Goal: Task Accomplishment & Management: Manage account settings

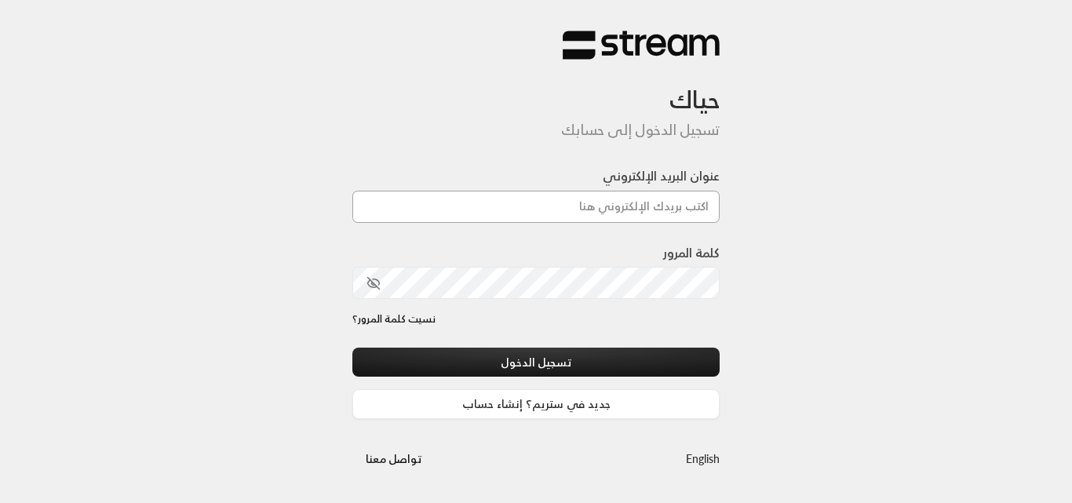
type input "[DOMAIN_NAME][EMAIL_ADDRESS][DOMAIN_NAME]"
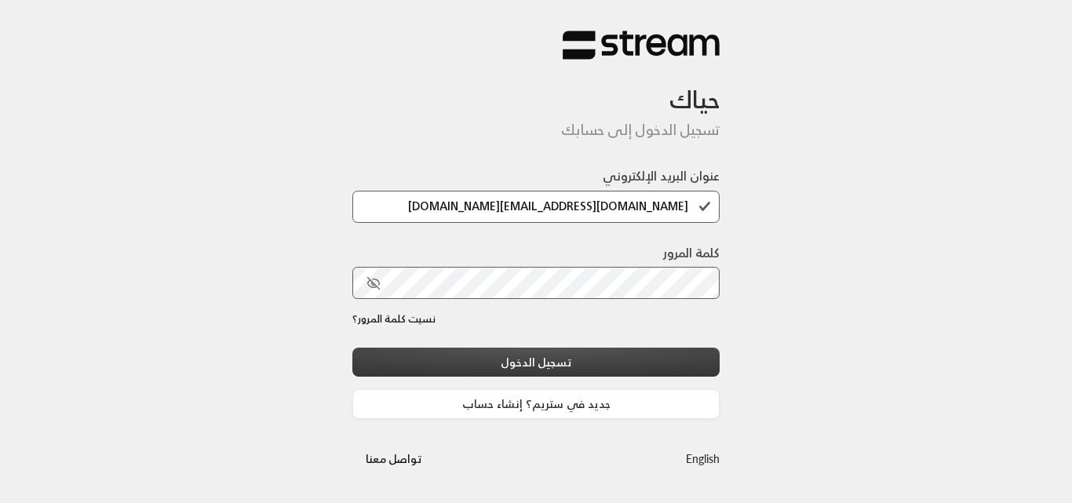
click at [546, 356] on button "تسجيل الدخول" at bounding box center [535, 362] width 367 height 29
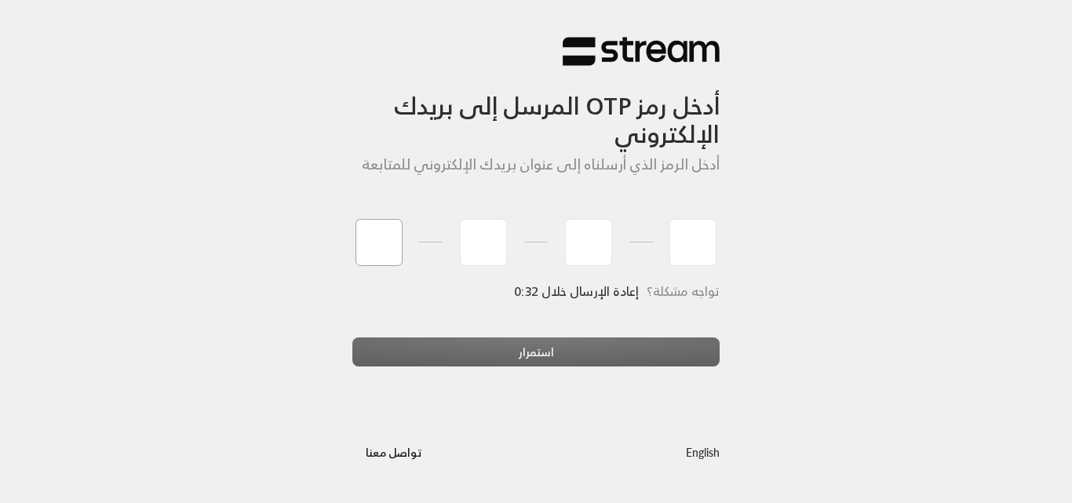
type input "2"
type input "5"
type input "4"
type input "7"
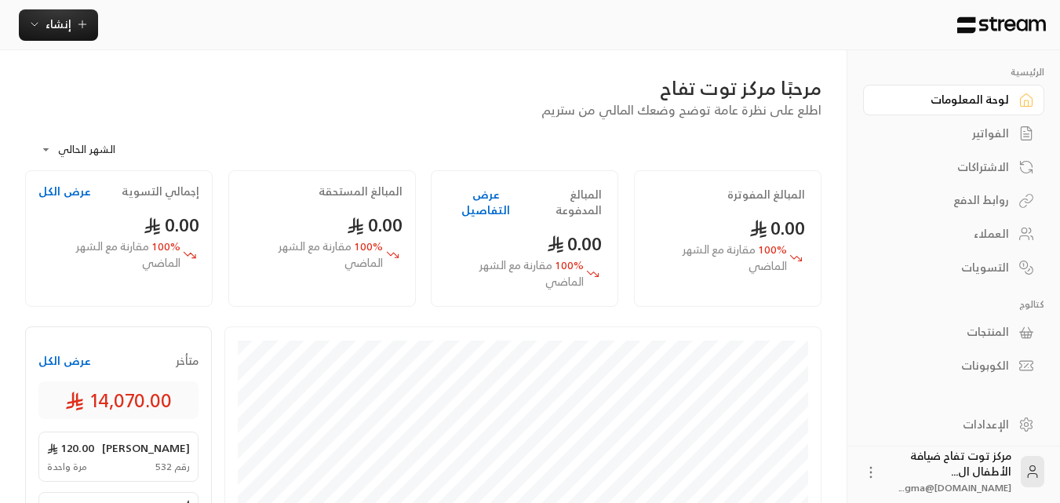
click at [1007, 132] on div "الفواتير" at bounding box center [946, 134] width 126 height 16
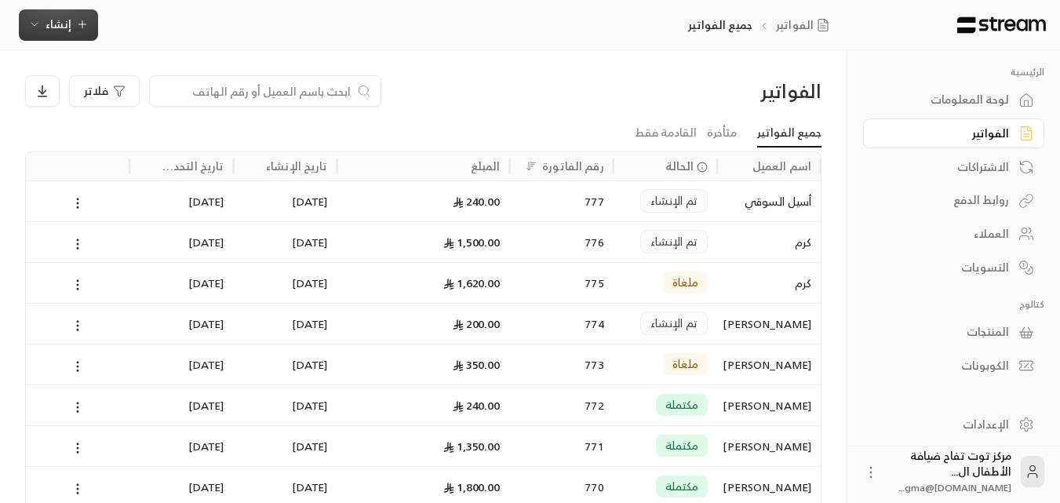
click at [84, 29] on icon "button" at bounding box center [82, 24] width 13 height 13
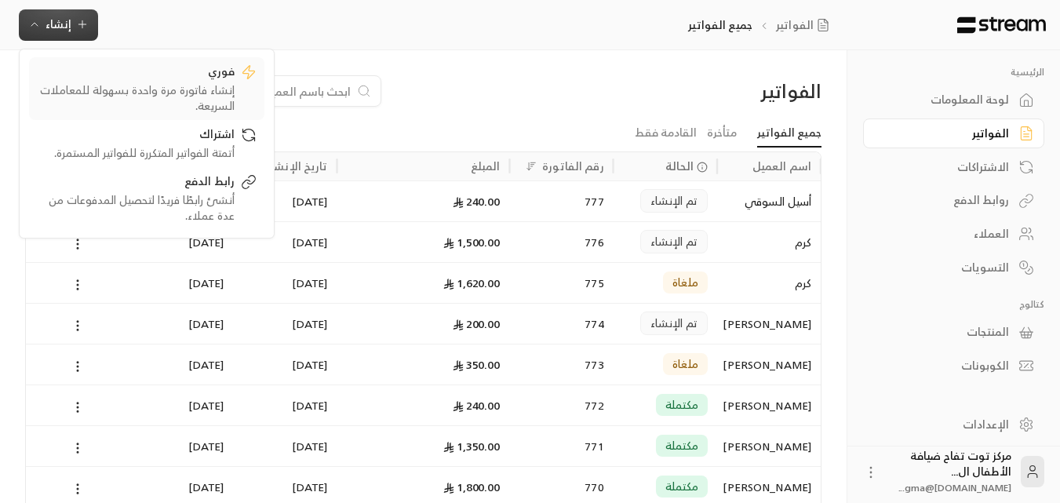
click at [199, 78] on div "فوري" at bounding box center [136, 73] width 198 height 19
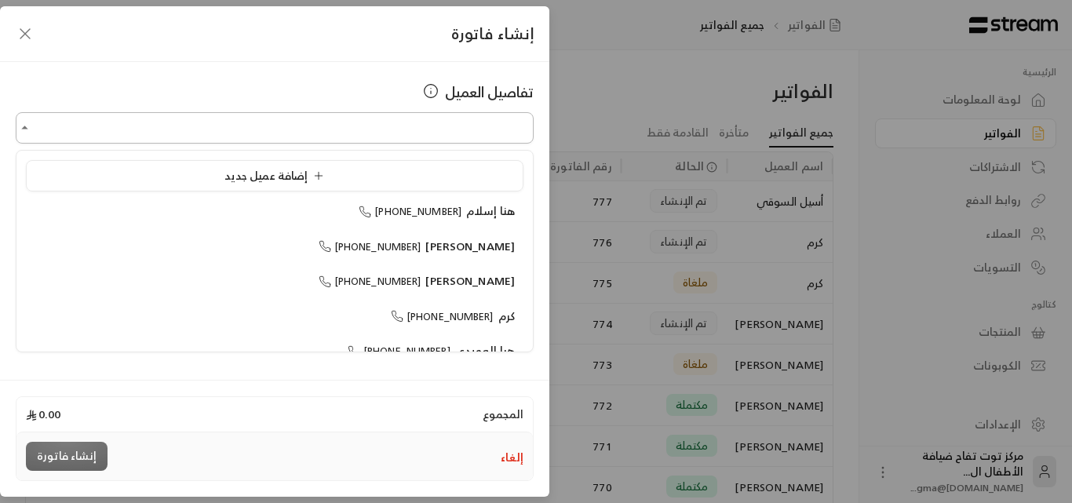
click at [378, 133] on input "اختر العميل" at bounding box center [275, 128] width 518 height 27
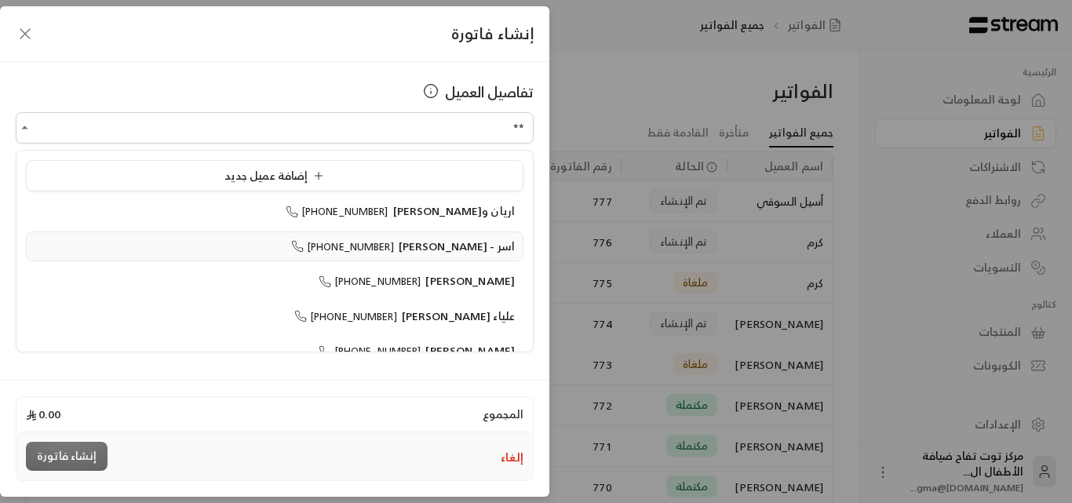
click at [456, 246] on span "اسر - [PERSON_NAME]" at bounding box center [457, 246] width 116 height 20
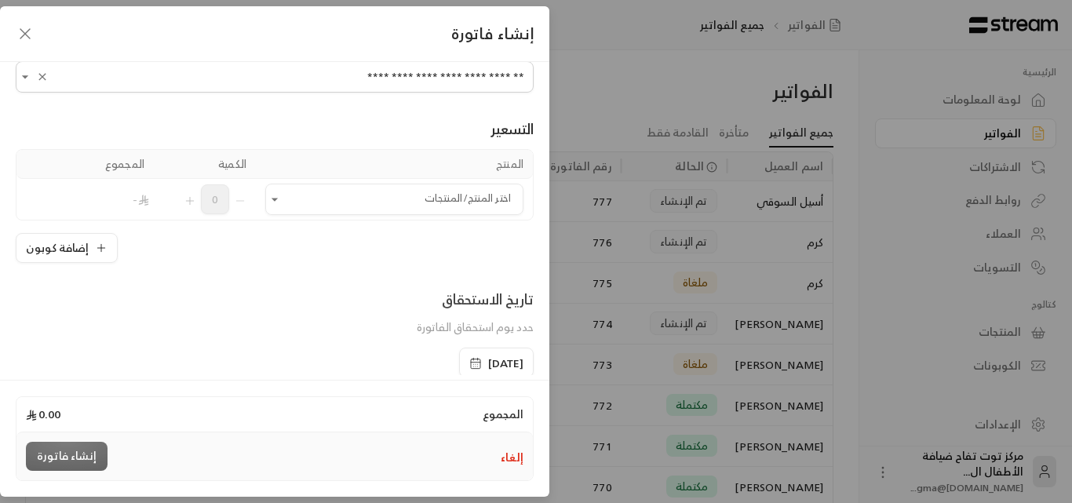
scroll to position [78, 0]
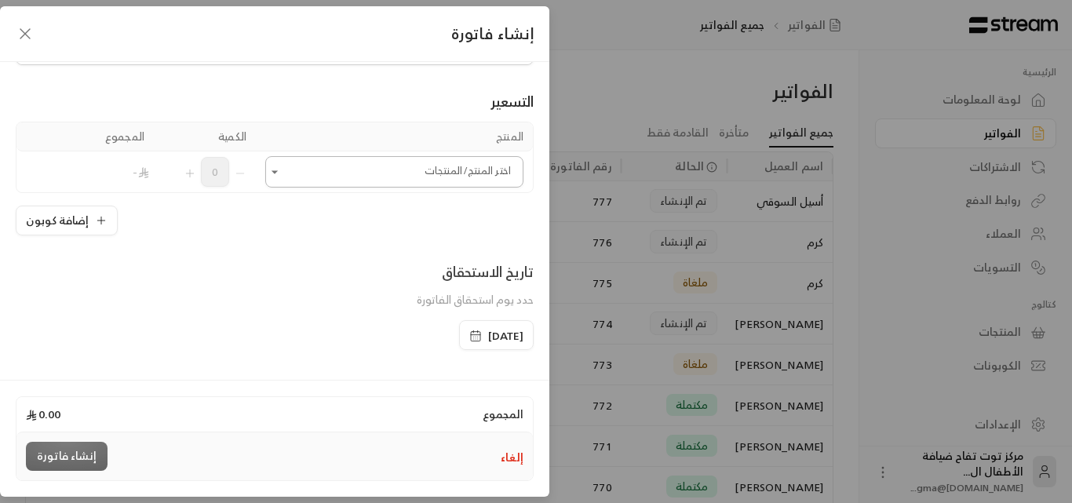
click at [283, 173] on icon "Open" at bounding box center [275, 172] width 16 height 16
type input "**********"
click at [440, 273] on div "أسبوع (MIES)" at bounding box center [398, 271] width 213 height 16
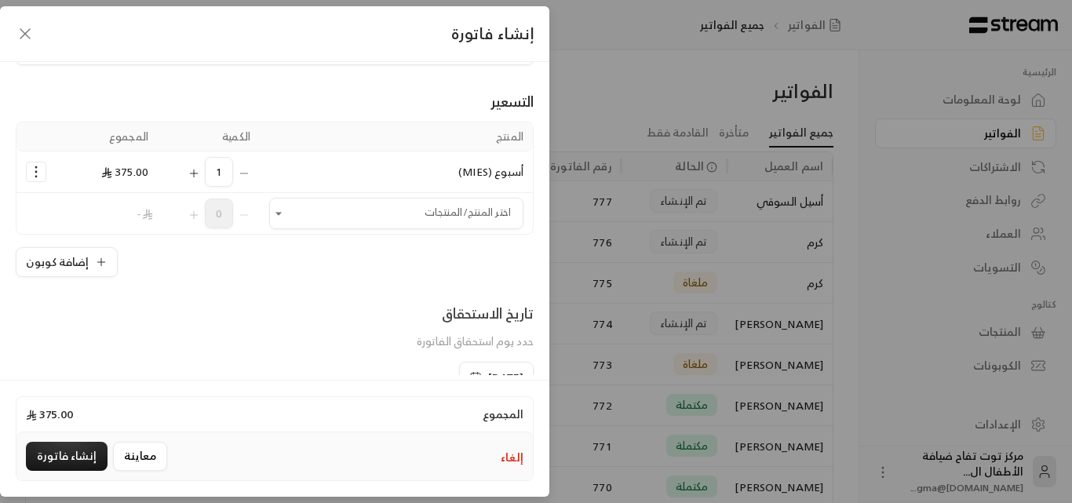
click at [37, 176] on circle "Selected Products" at bounding box center [36, 177] width 2 height 2
click at [113, 239] on span "إزالة المنتج" at bounding box center [103, 238] width 46 height 18
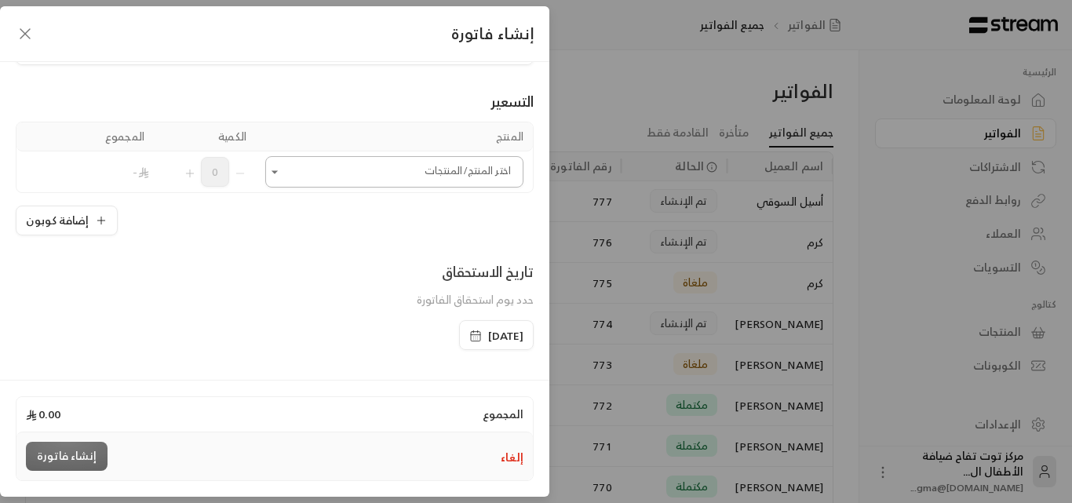
click at [281, 175] on icon "Open" at bounding box center [275, 172] width 16 height 16
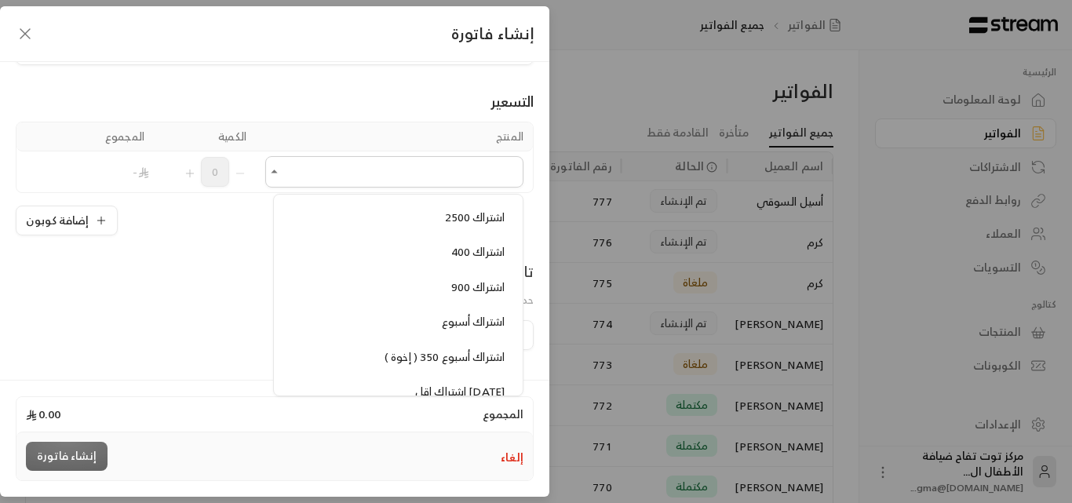
scroll to position [1020, 0]
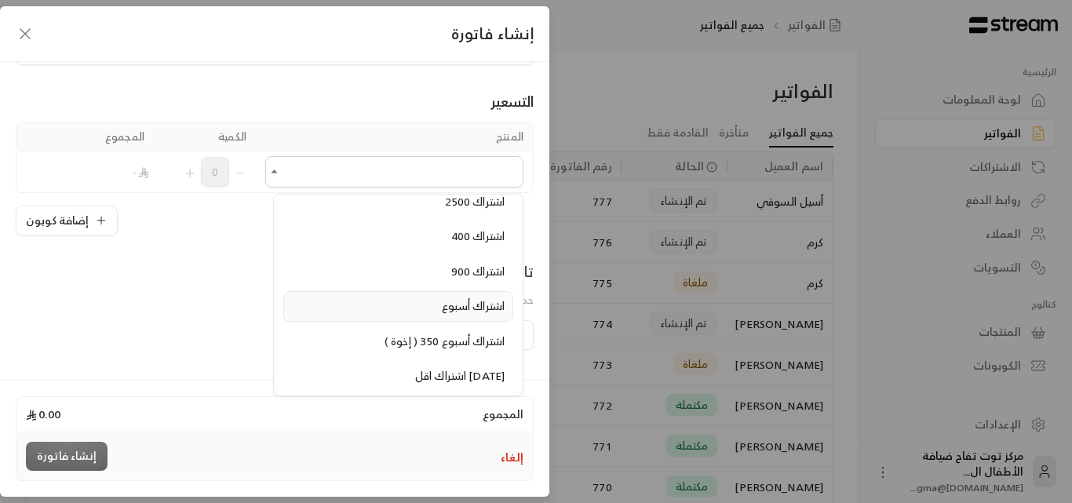
click at [447, 307] on span "اشتراك أسبوع" at bounding box center [473, 306] width 63 height 20
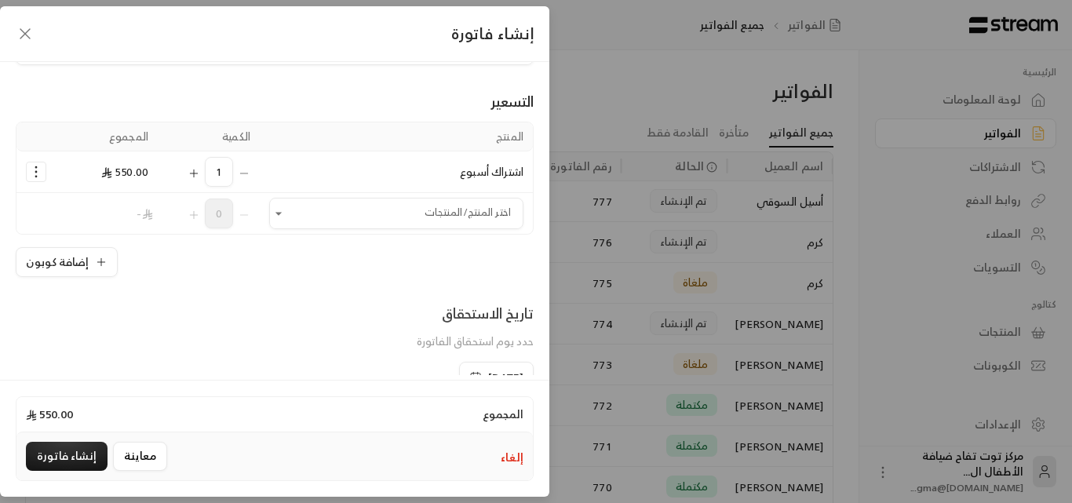
click at [43, 169] on icon "Selected Products" at bounding box center [36, 172] width 16 height 16
click at [122, 241] on span "إزالة المنتج" at bounding box center [103, 238] width 46 height 18
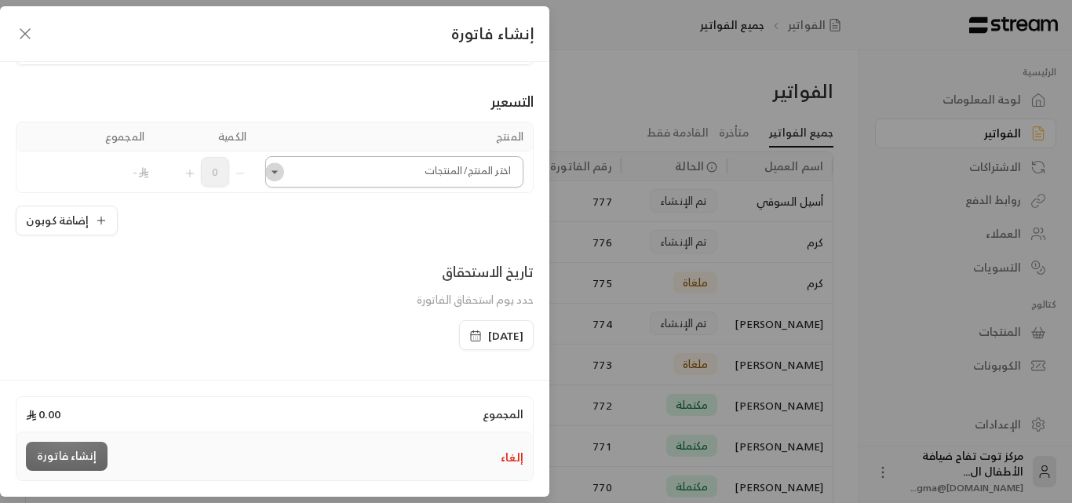
click at [281, 177] on icon "Open" at bounding box center [275, 172] width 16 height 16
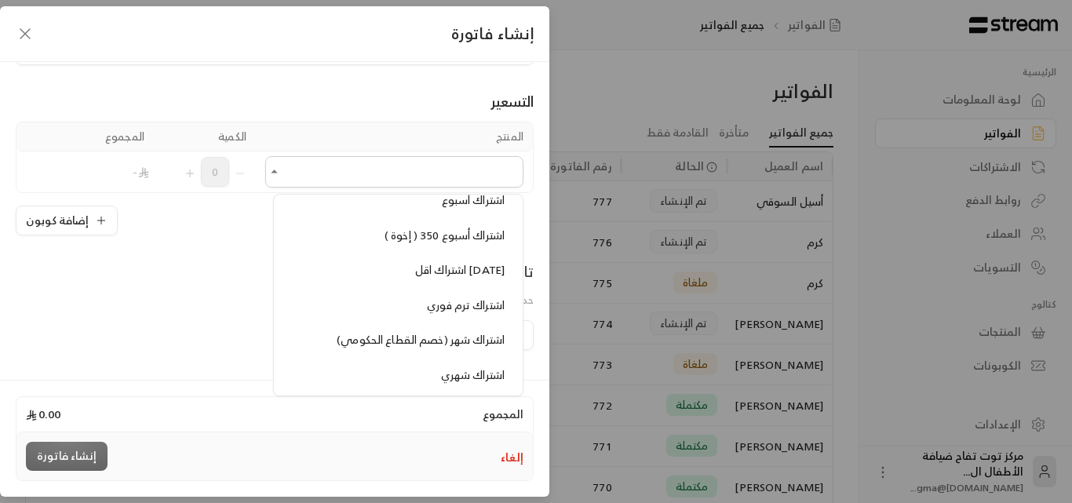
scroll to position [1099, 0]
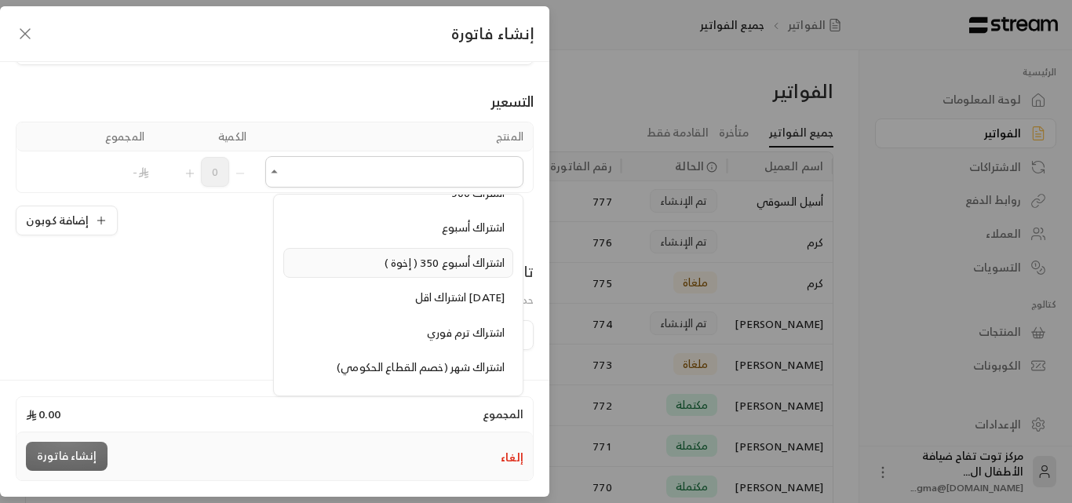
click at [414, 268] on span "اشتراك أسبوع 350 ( إخوة )" at bounding box center [445, 263] width 120 height 20
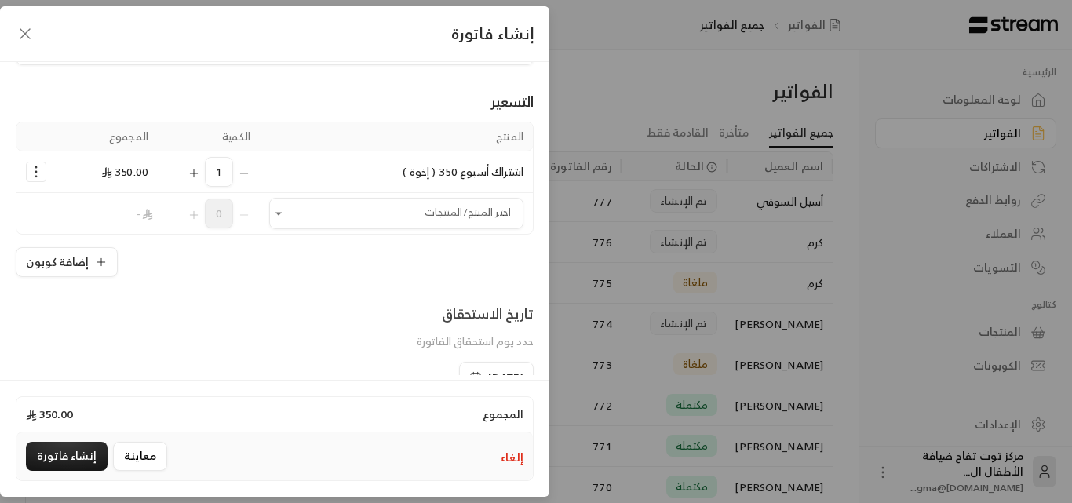
click at [194, 170] on icon "Selected Products" at bounding box center [194, 173] width 0 height 7
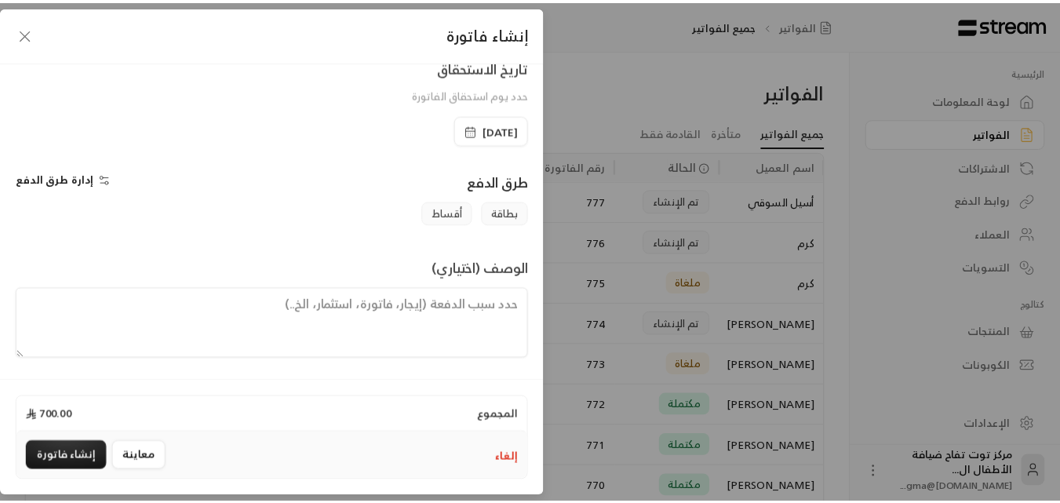
scroll to position [327, 0]
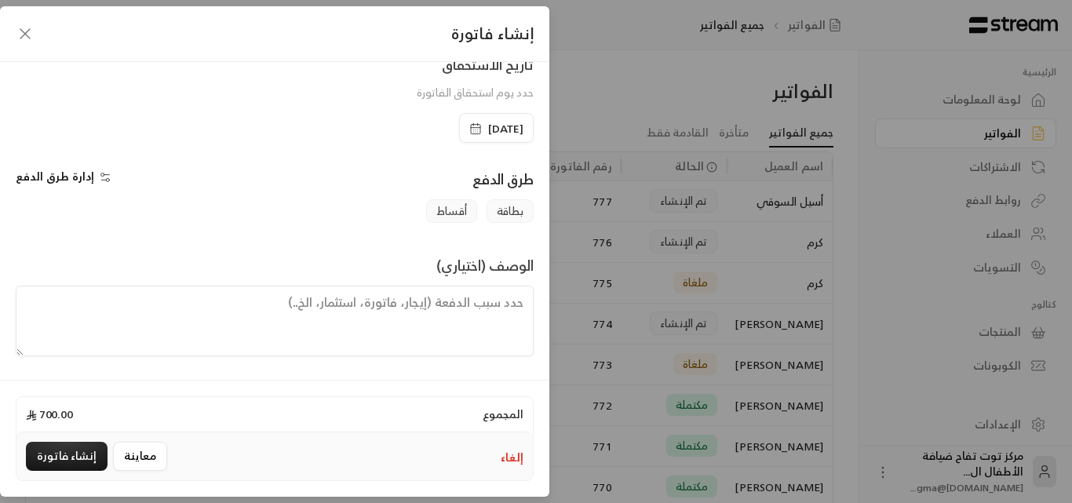
click at [425, 312] on textarea at bounding box center [275, 321] width 518 height 71
type textarea "اشتراك أسبوع للطفلين أسر و علياء من تاريخ [DATE] إلى تاريخ [DATE]"
click at [134, 457] on button "معاينة" at bounding box center [140, 456] width 54 height 29
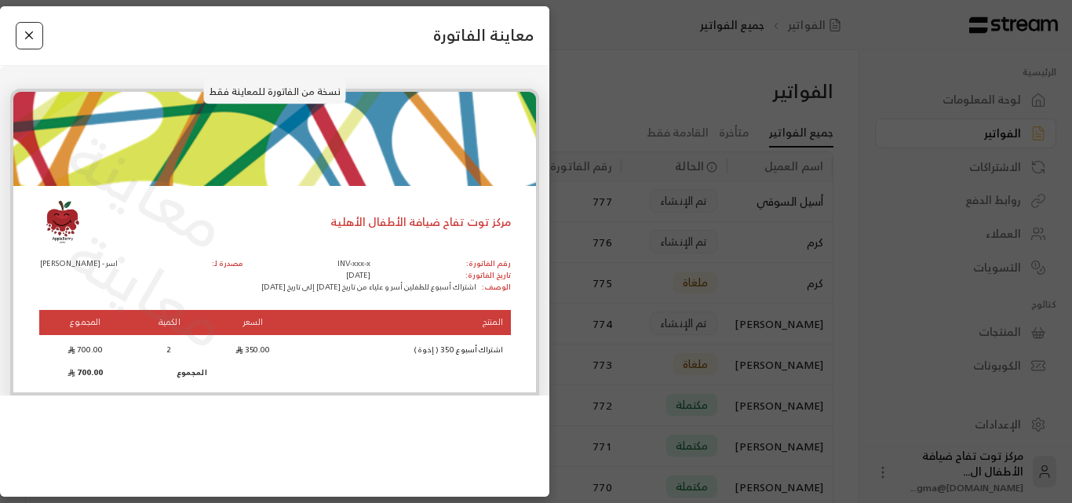
click at [35, 31] on button "Close" at bounding box center [29, 35] width 27 height 27
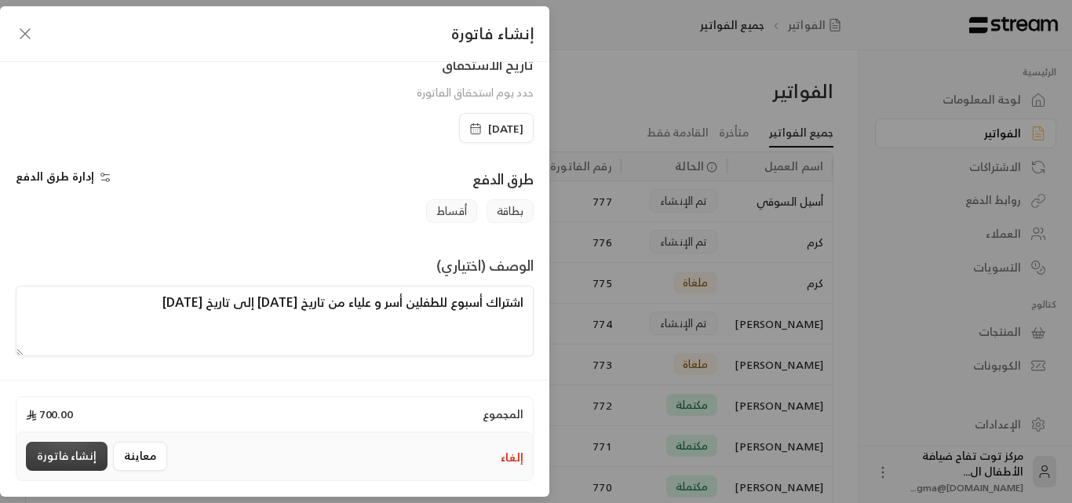
click at [78, 452] on button "إنشاء فاتورة" at bounding box center [67, 456] width 82 height 29
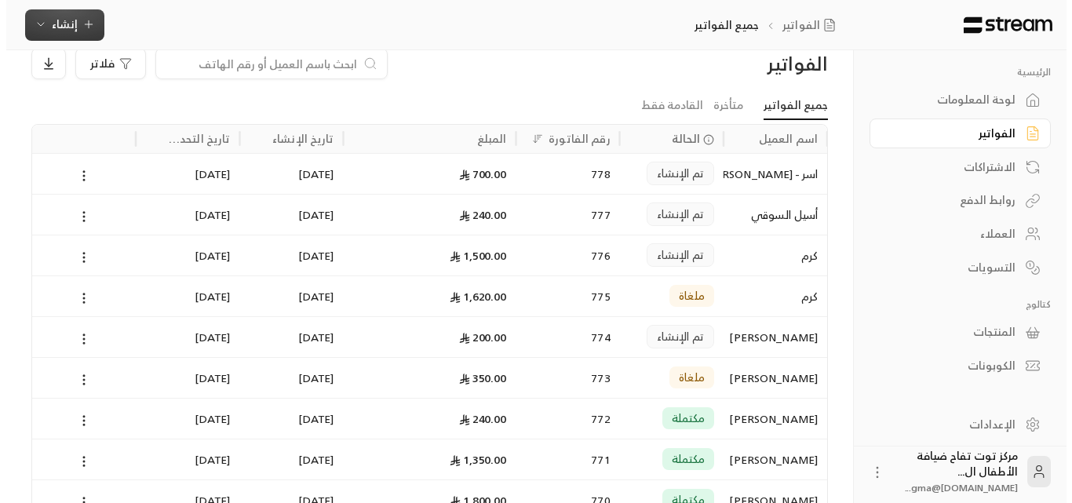
scroll to position [0, 0]
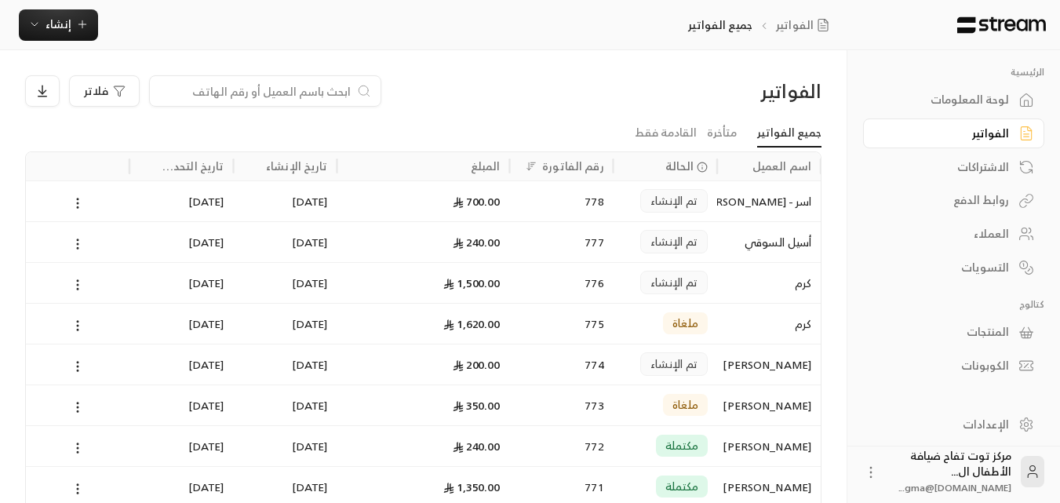
click at [256, 87] on input at bounding box center [255, 90] width 192 height 17
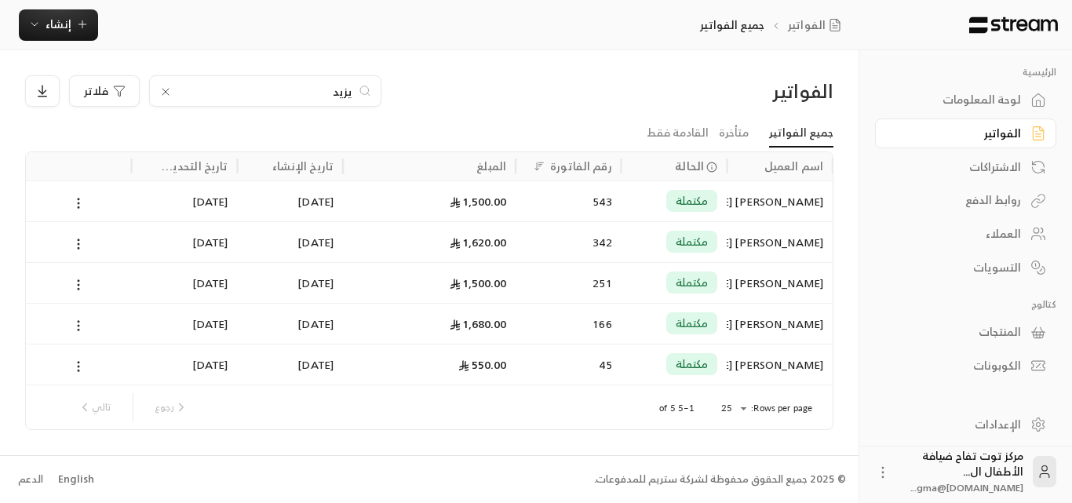
type input "يزيد"
click at [757, 201] on div "[PERSON_NAME] [PERSON_NAME]" at bounding box center [779, 201] width 87 height 40
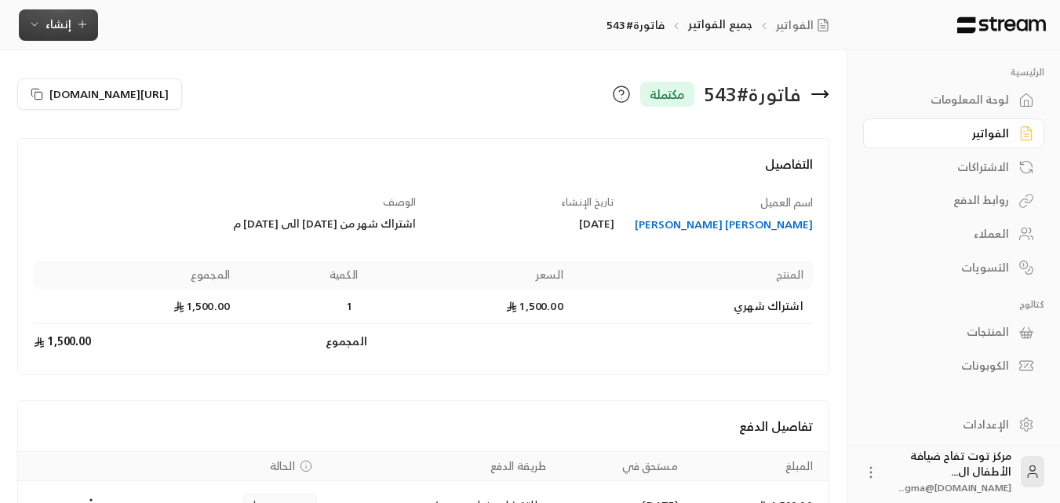
click at [81, 27] on icon "button" at bounding box center [82, 24] width 13 height 13
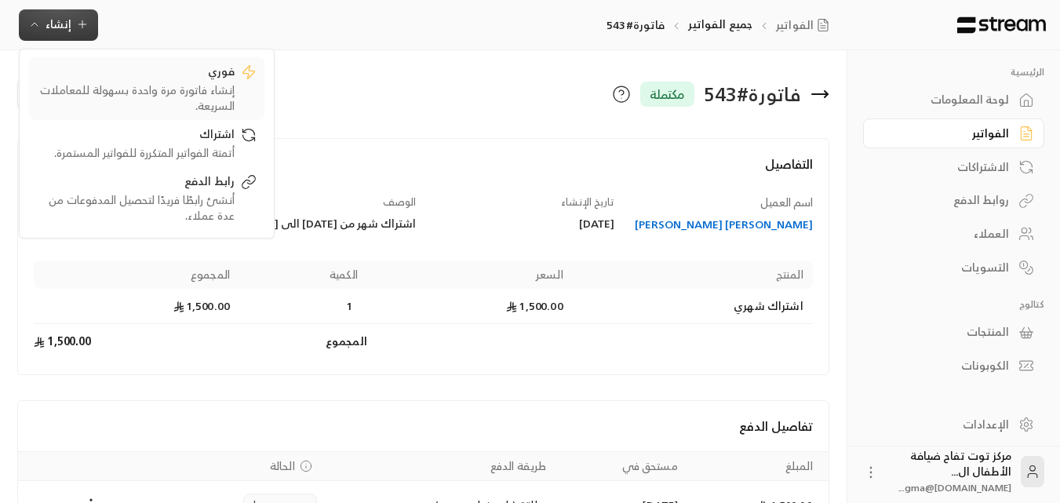
click at [152, 94] on div "إنشاء فاتورة مرة واحدة بسهولة للمعاملات السريعة." at bounding box center [136, 97] width 198 height 31
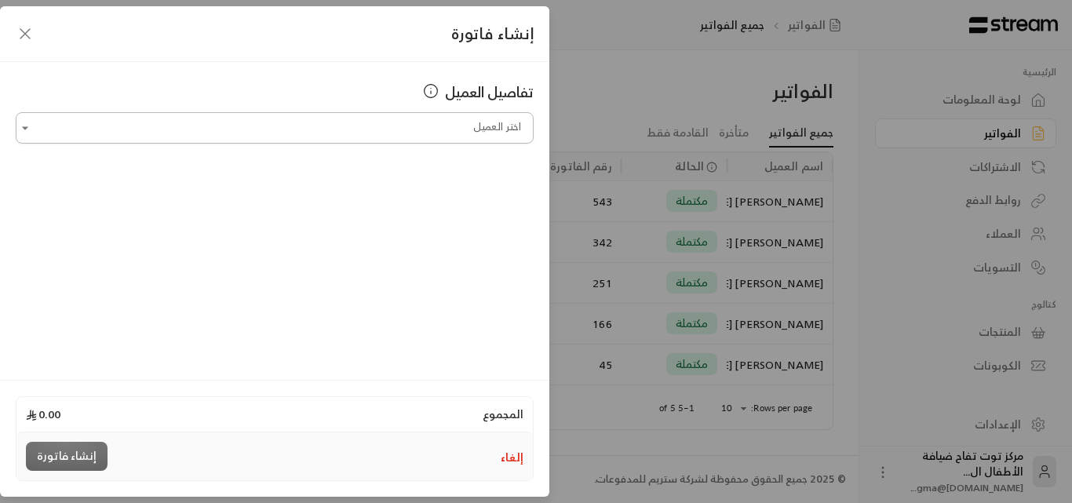
click at [235, 131] on input "اختر العميل" at bounding box center [275, 128] width 518 height 27
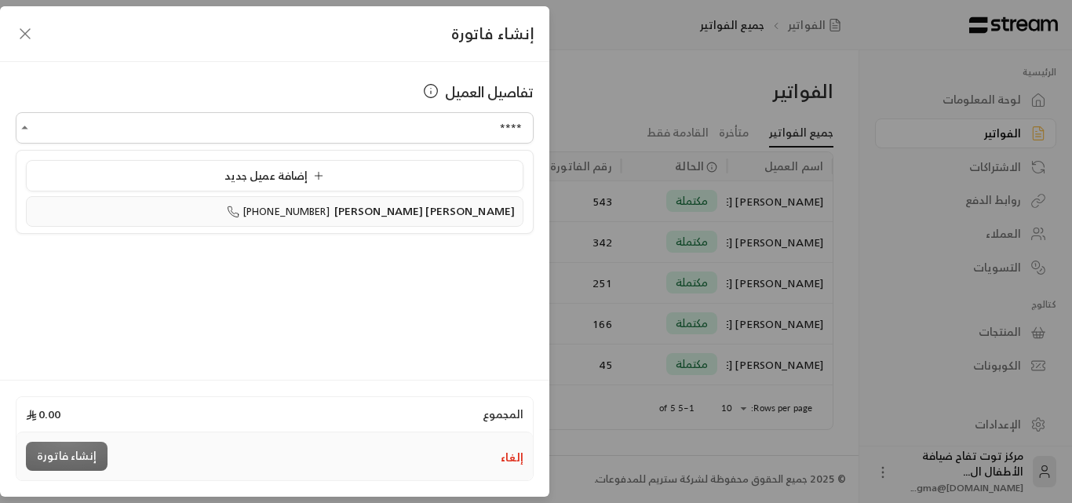
click at [437, 217] on span "[PERSON_NAME] [PERSON_NAME]" at bounding box center [424, 211] width 181 height 20
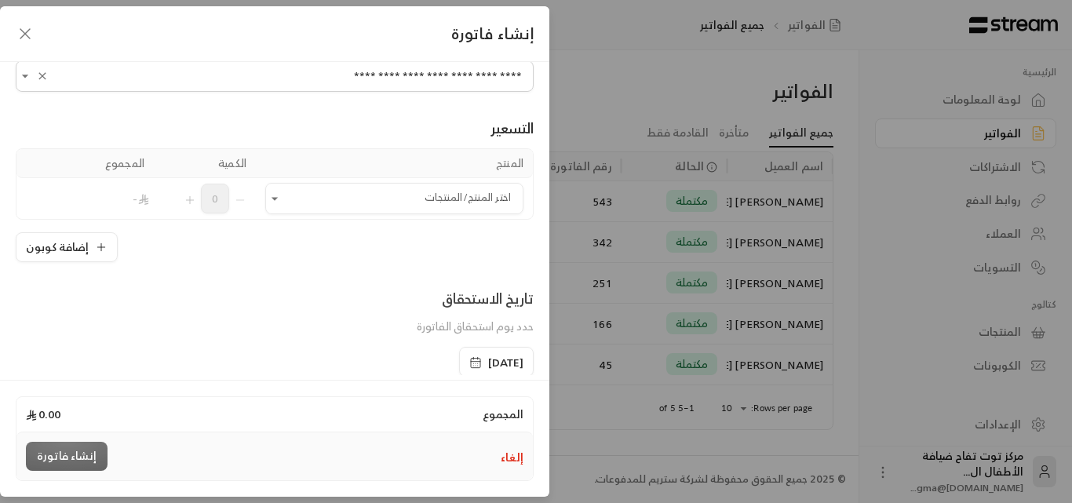
scroll to position [78, 0]
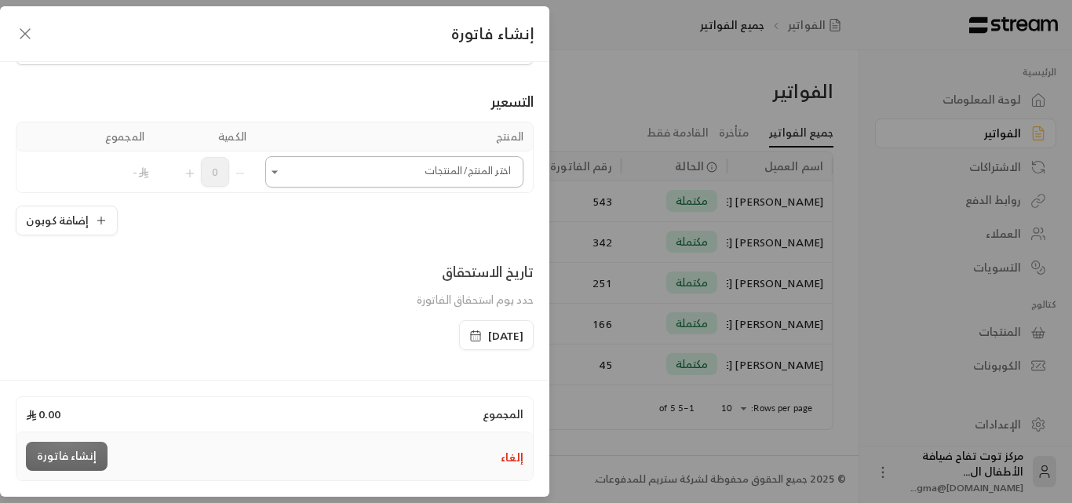
click at [282, 177] on icon "Open" at bounding box center [275, 172] width 16 height 16
type input "**********"
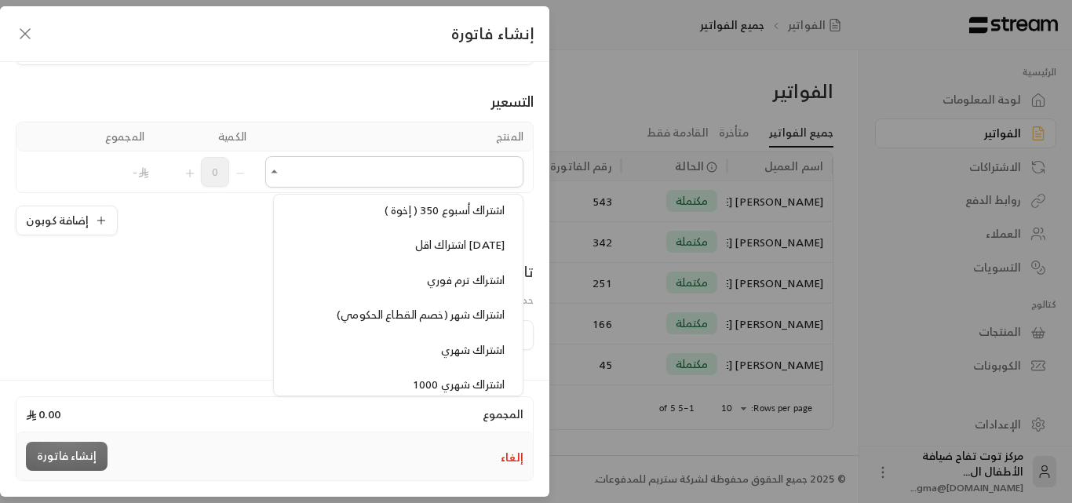
scroll to position [1177, 0]
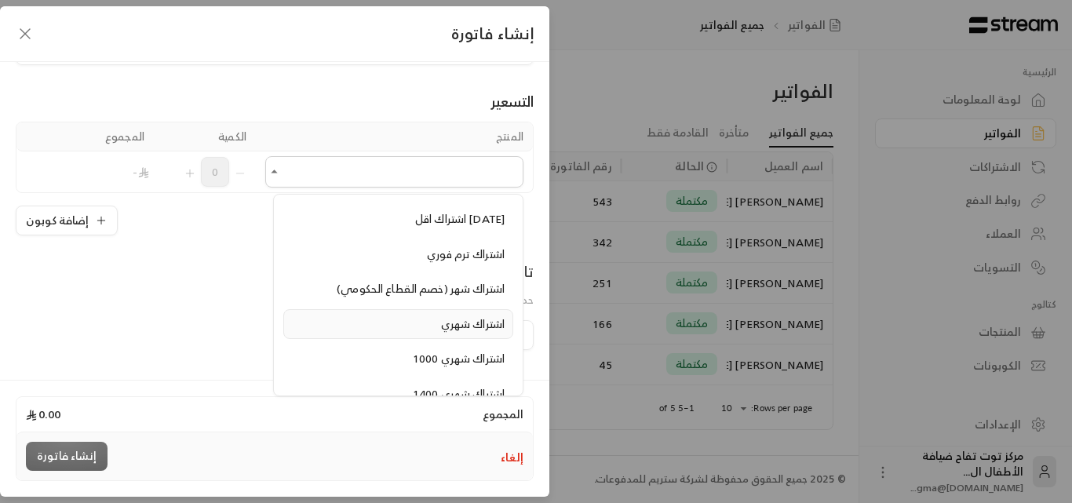
click at [446, 329] on span "اشتراك شهري" at bounding box center [473, 324] width 64 height 20
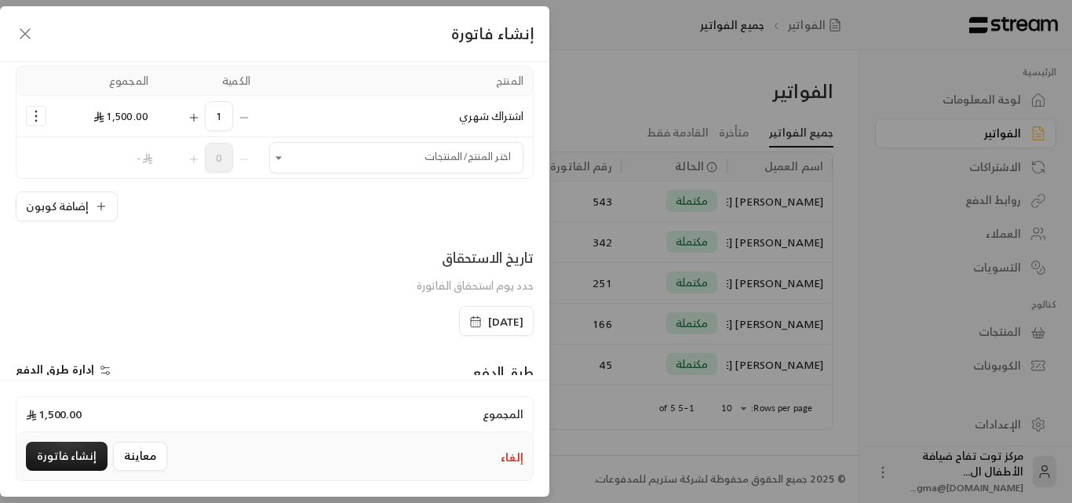
scroll to position [157, 0]
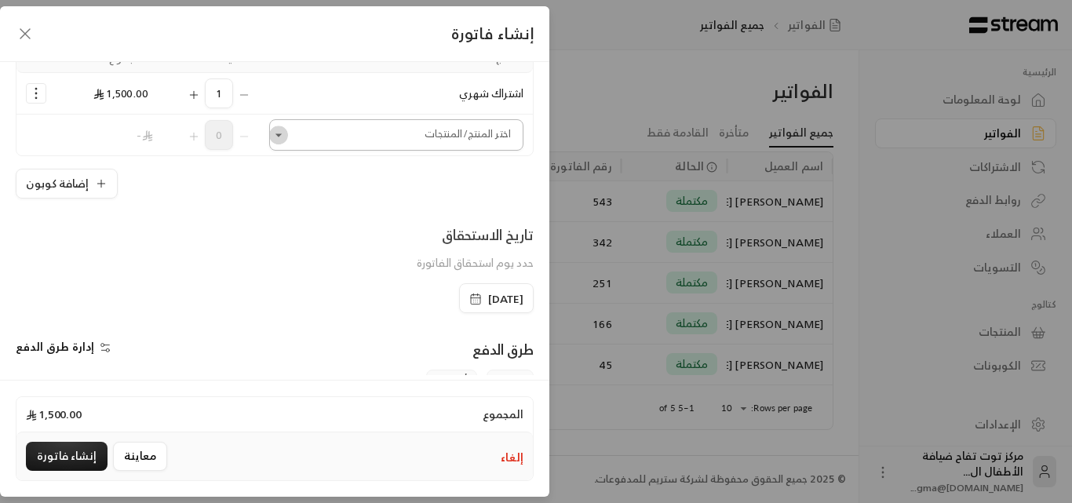
click at [287, 137] on icon "Open" at bounding box center [279, 135] width 16 height 16
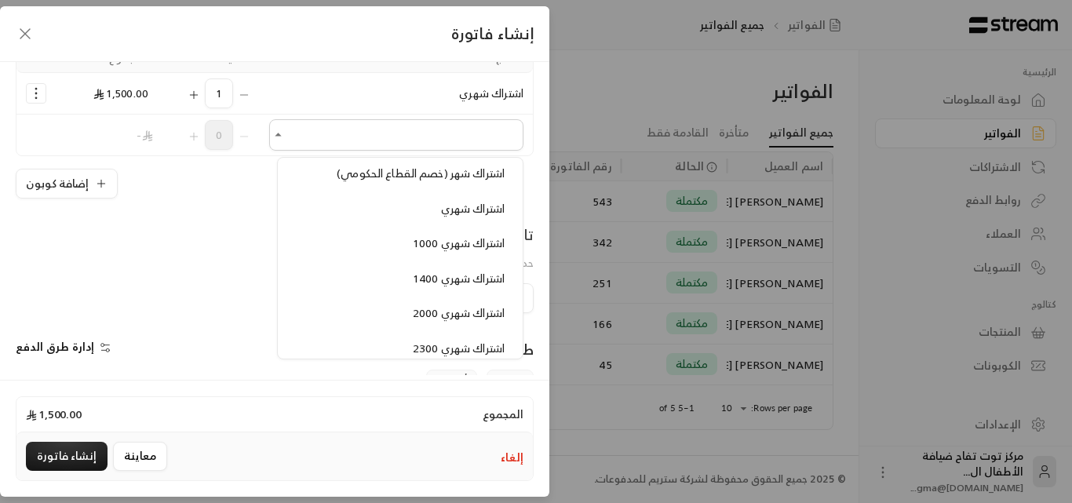
scroll to position [1334, 0]
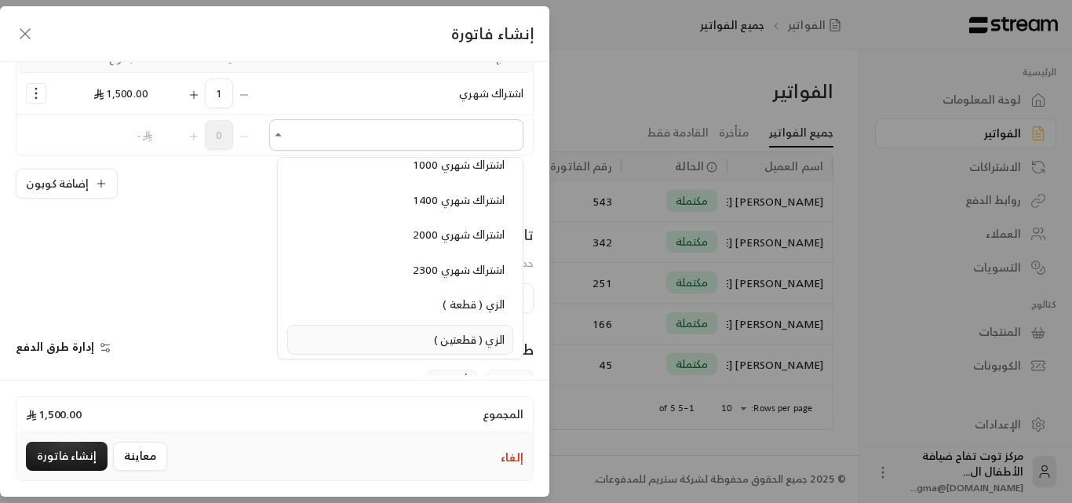
click at [466, 333] on span "الزي ( قطعتين )" at bounding box center [469, 340] width 71 height 20
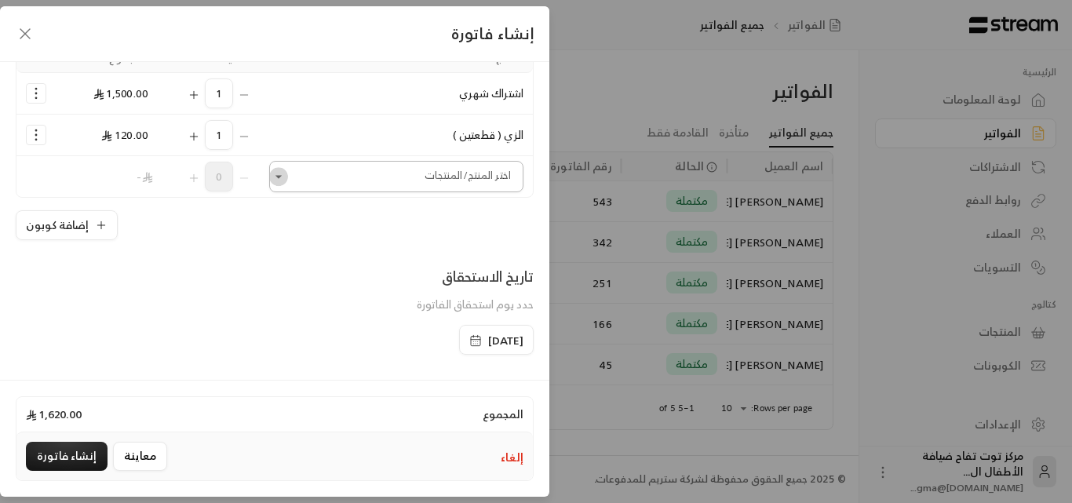
click at [284, 181] on icon "Open" at bounding box center [279, 177] width 16 height 16
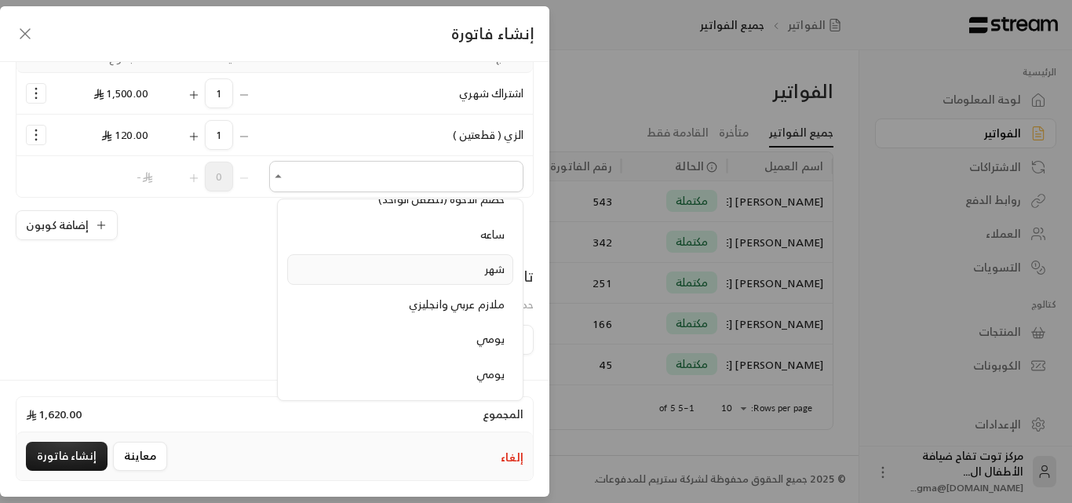
scroll to position [1648, 0]
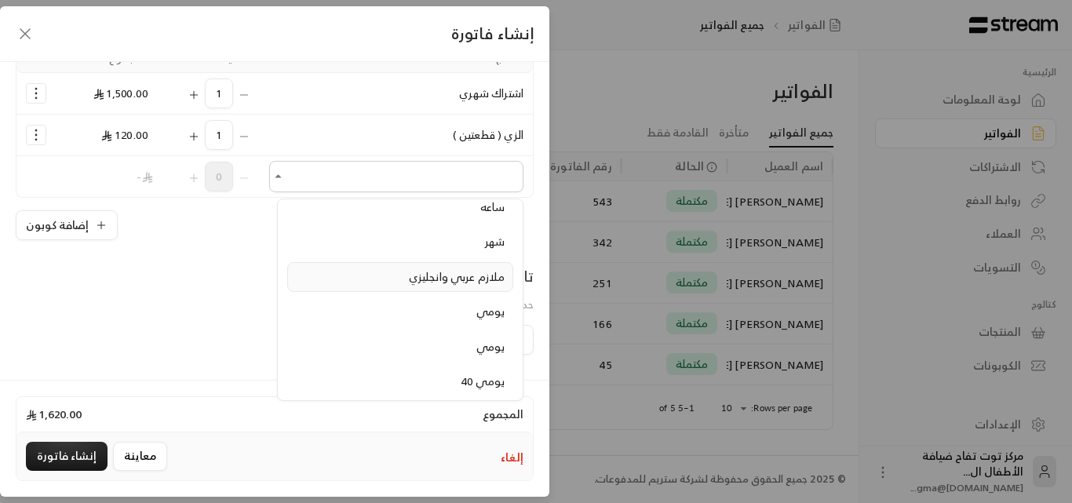
click at [415, 279] on span "ملازم عربي وانجليزي" at bounding box center [457, 277] width 96 height 20
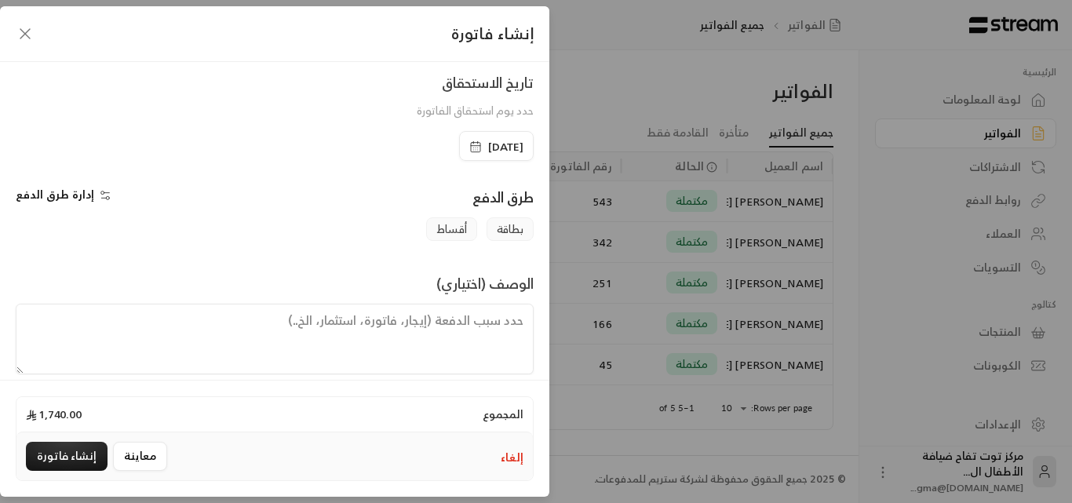
scroll to position [411, 0]
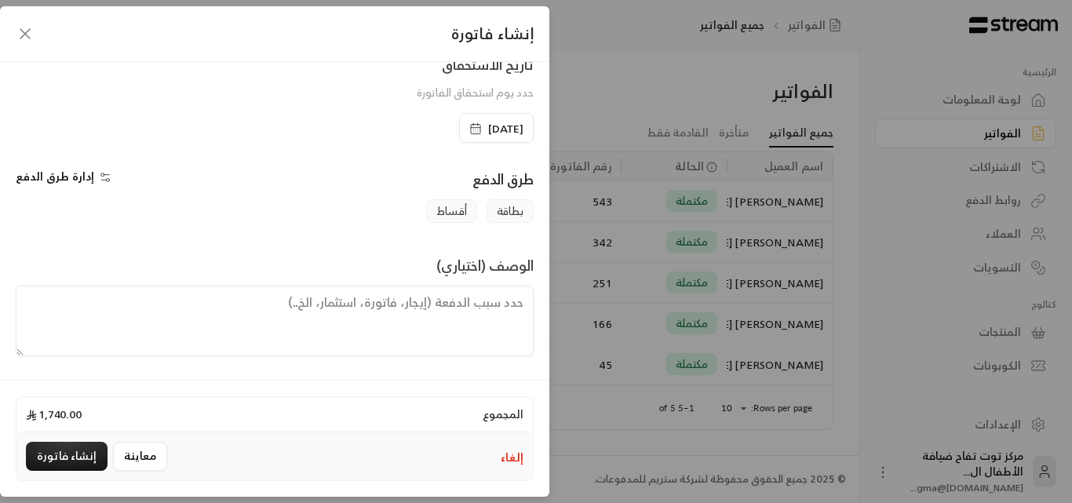
click at [444, 327] on textarea at bounding box center [275, 321] width 518 height 71
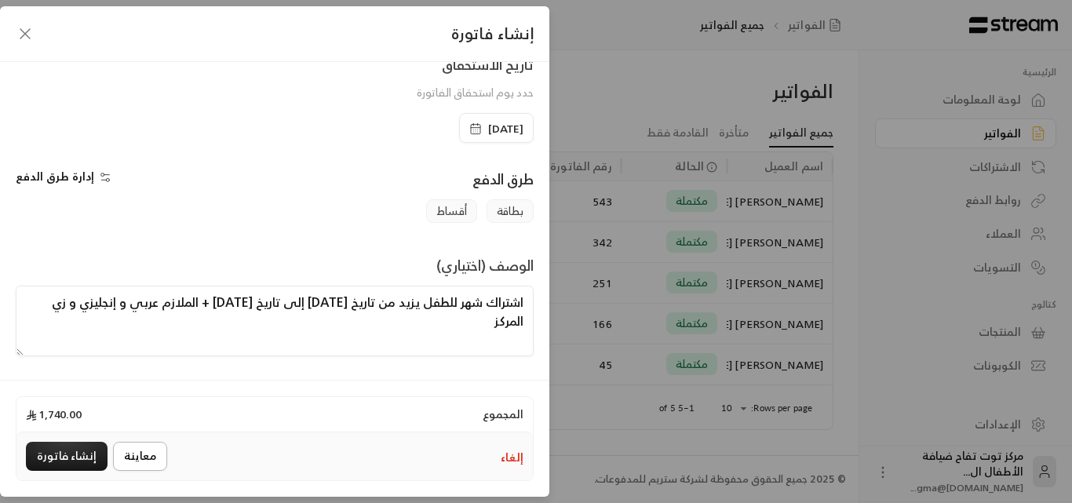
type textarea "اشتراك شهر للطفل يزيد من تاريخ [DATE] إلى تاريخ [DATE] + الملازم عربي و إنجليزي…"
click at [148, 451] on button "معاينة" at bounding box center [140, 456] width 54 height 29
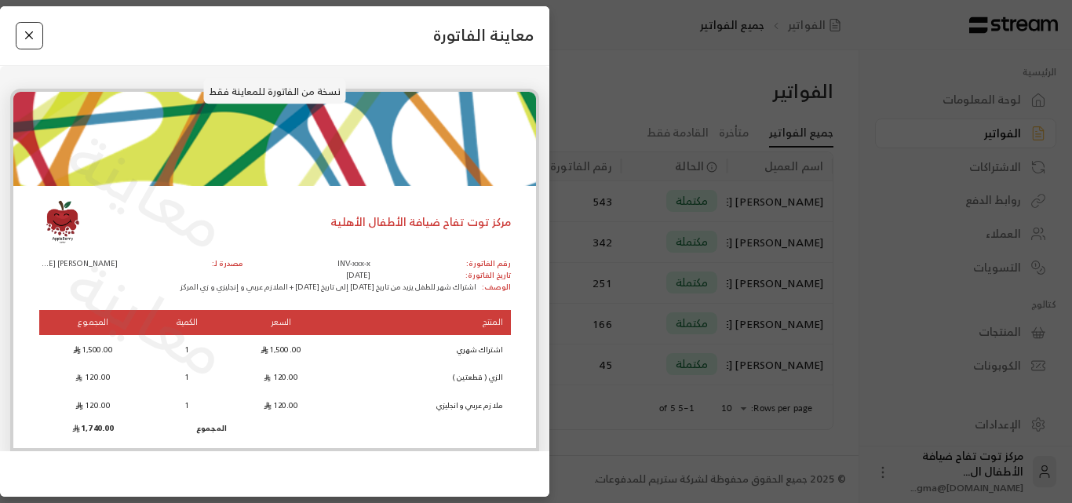
click at [28, 37] on button "Close" at bounding box center [29, 35] width 27 height 27
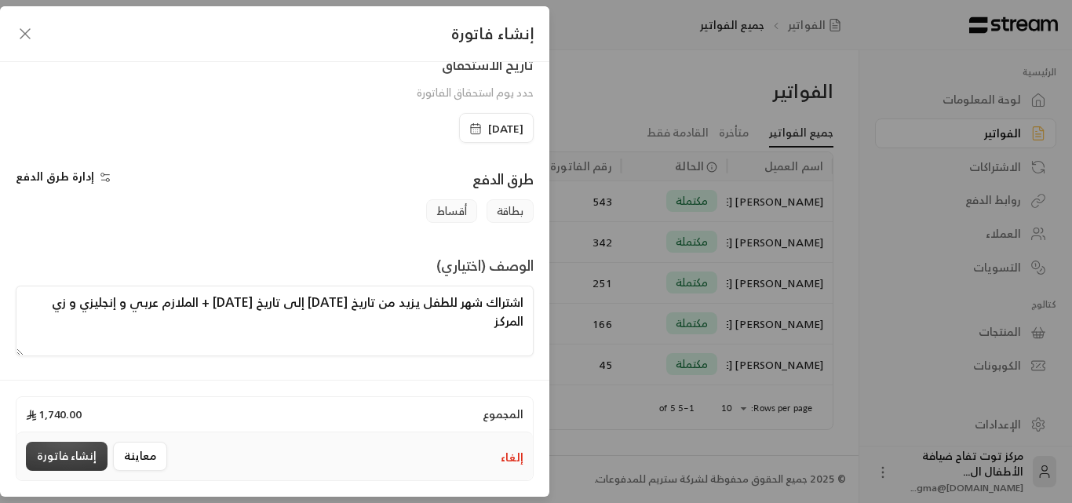
click at [74, 460] on button "إنشاء فاتورة" at bounding box center [67, 456] width 82 height 29
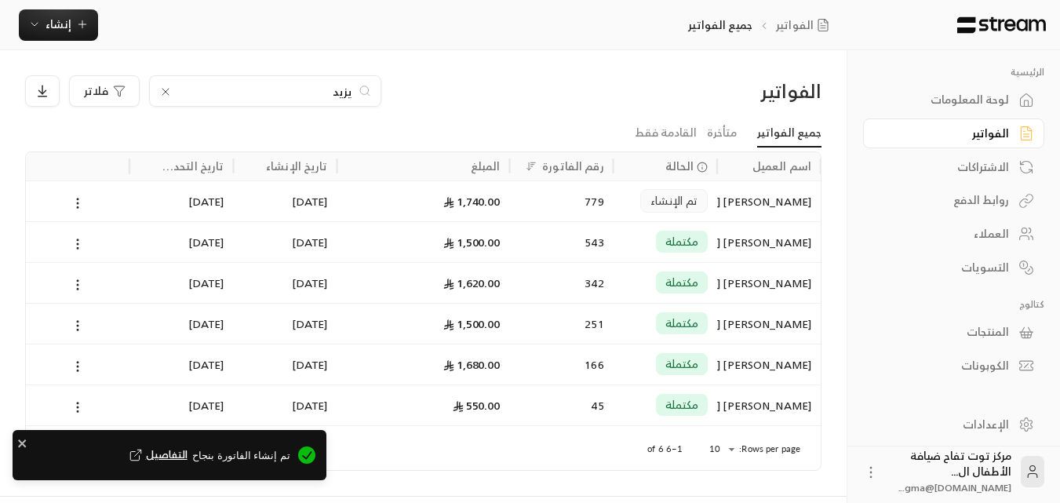
click at [164, 93] on icon at bounding box center [165, 92] width 6 height 6
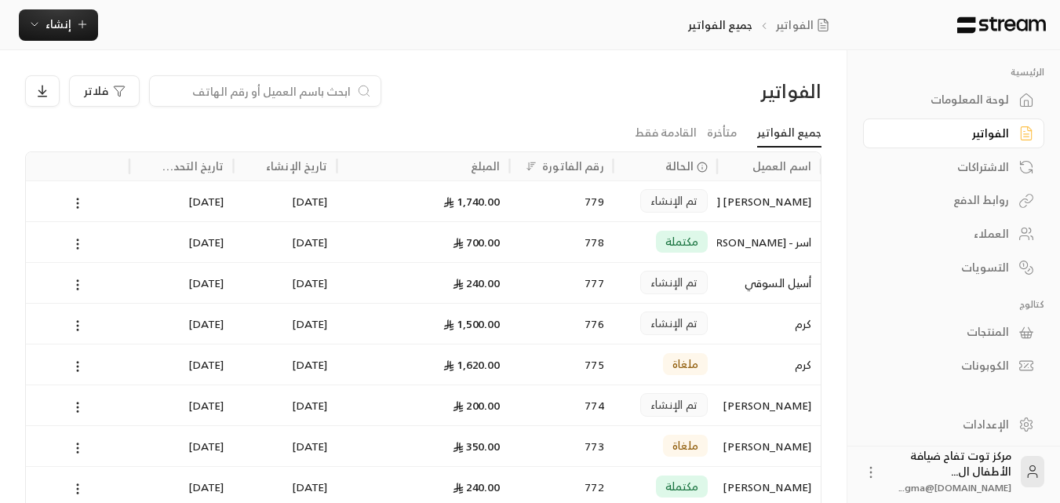
click at [991, 232] on div "العملاء" at bounding box center [946, 234] width 126 height 16
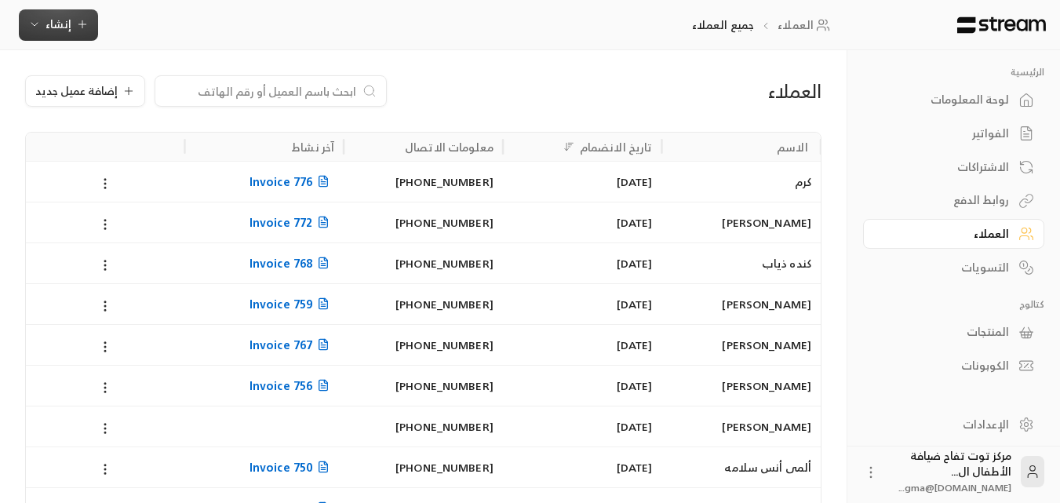
click at [73, 33] on span "إنشاء" at bounding box center [58, 24] width 60 height 20
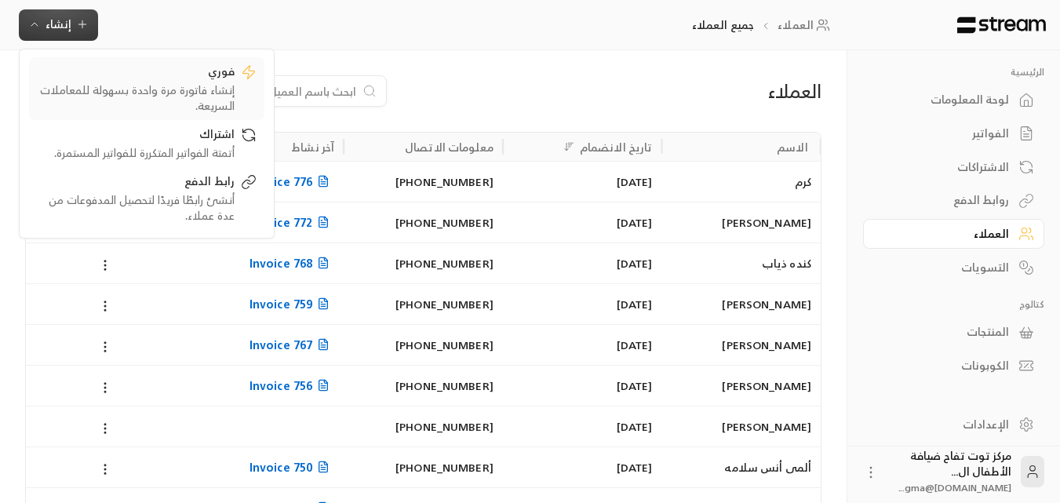
click at [171, 78] on div "فوري" at bounding box center [136, 73] width 198 height 19
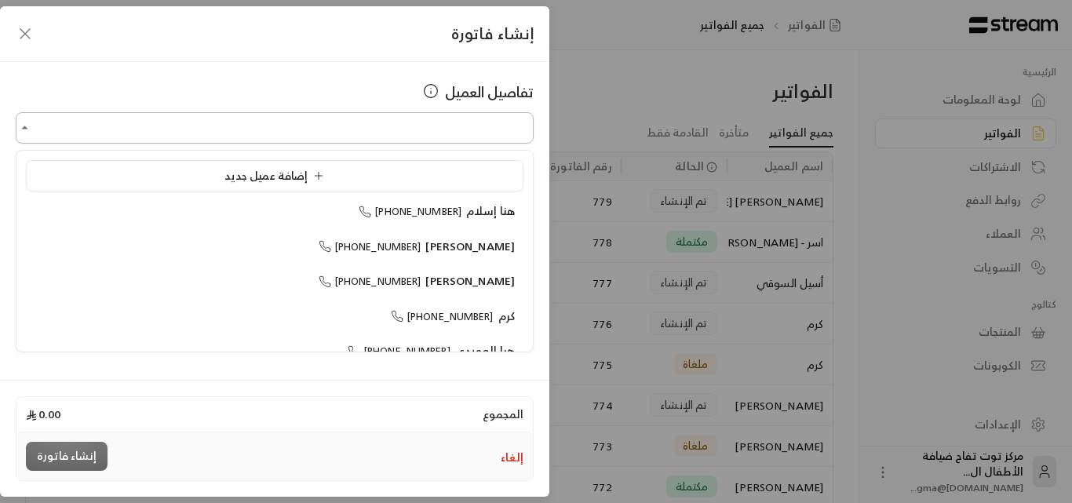
click at [159, 137] on input "اختر العميل" at bounding box center [275, 128] width 518 height 27
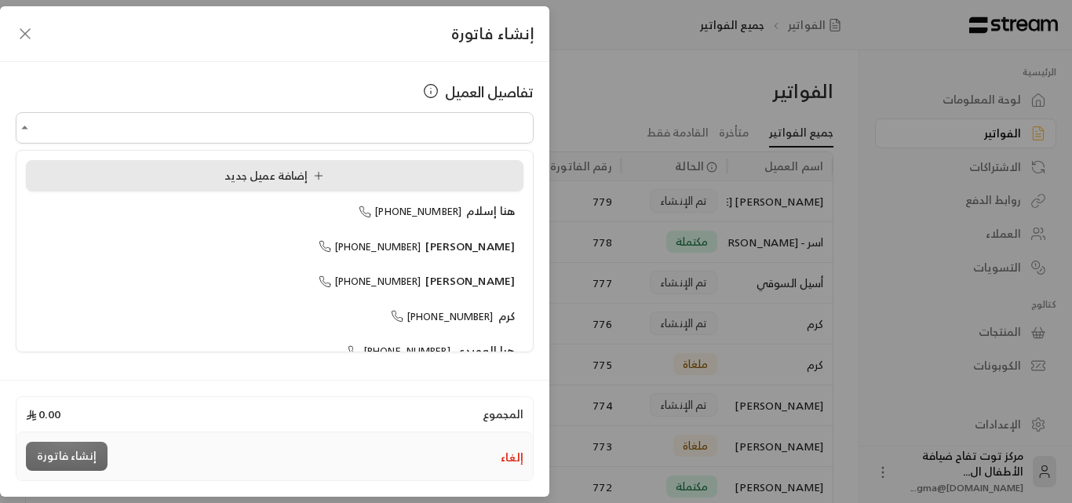
click at [235, 172] on span "إضافة عميل جديد" at bounding box center [277, 176] width 106 height 20
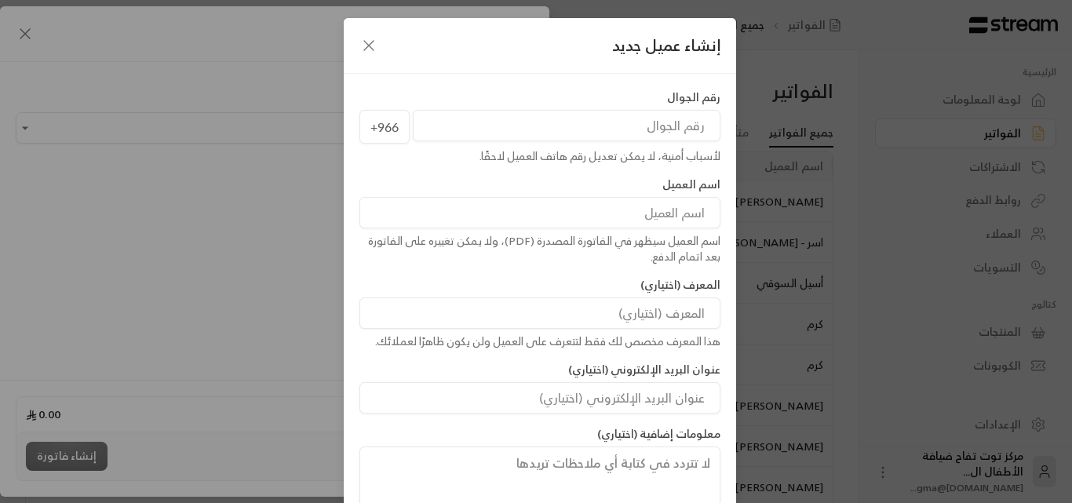
click at [553, 193] on div "اسم العميل اسم العميل سيظهر في الفاتورة المصدرة (PDF)، ولا يمكن تغييره على الفا…" at bounding box center [540, 221] width 377 height 88
click at [699, 210] on input at bounding box center [540, 212] width 361 height 31
type input "[PERSON_NAME]"
click at [638, 122] on input "tel" at bounding box center [567, 125] width 308 height 31
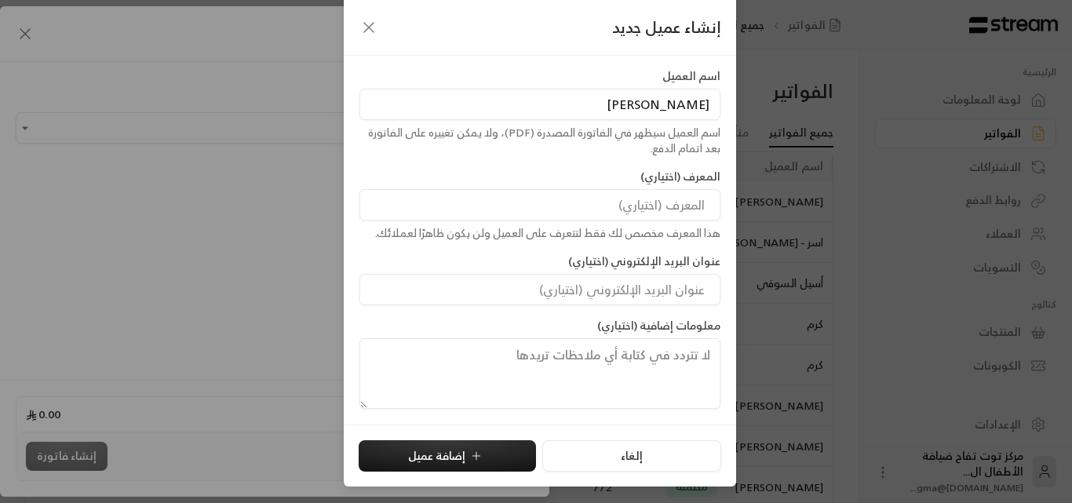
scroll to position [90, 0]
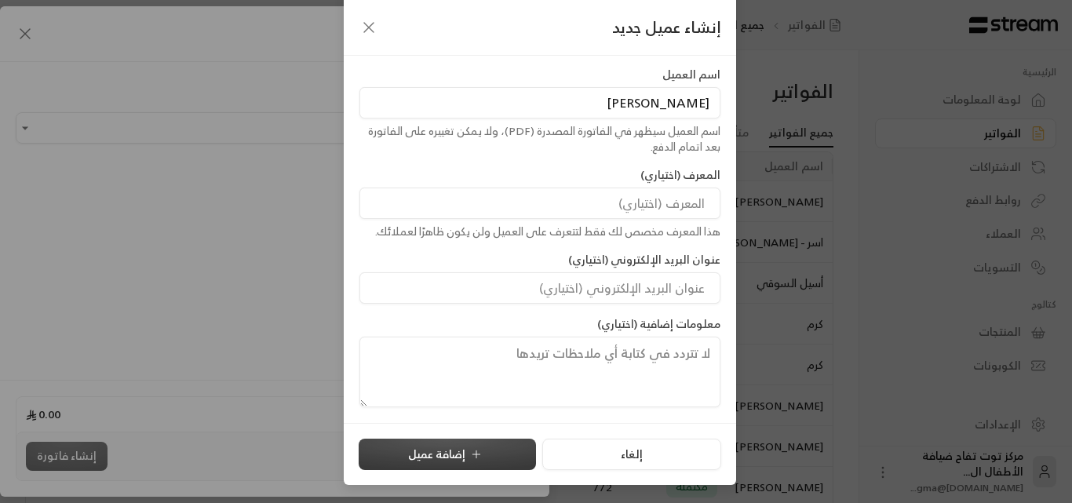
type input "566355656"
click at [481, 449] on icon "submit" at bounding box center [476, 454] width 13 height 13
type input "**********"
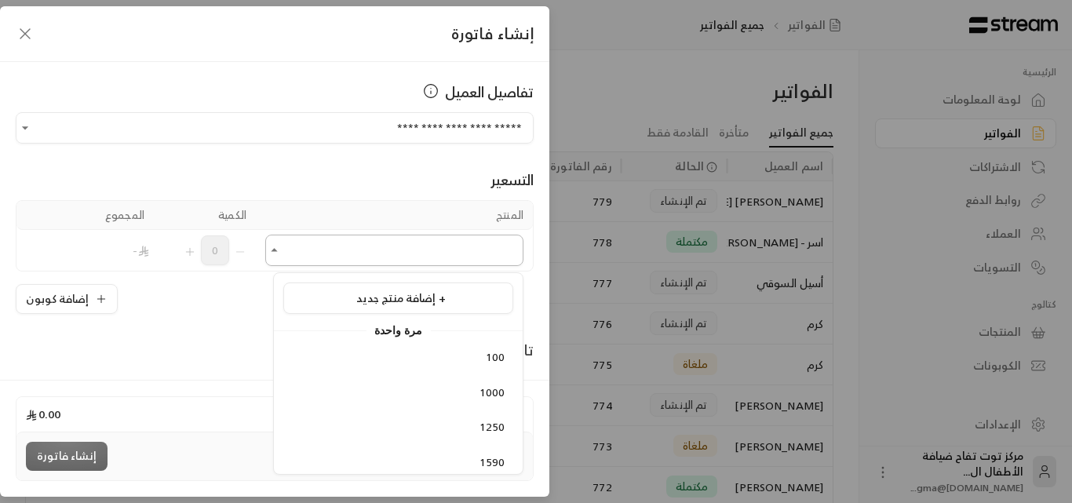
click at [312, 252] on input "اختر العميل" at bounding box center [394, 250] width 258 height 27
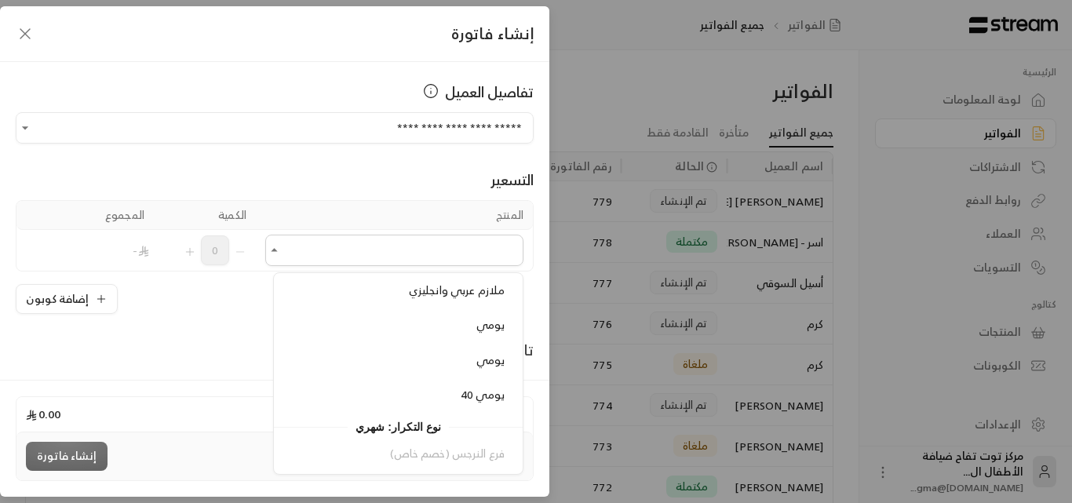
scroll to position [1727, 0]
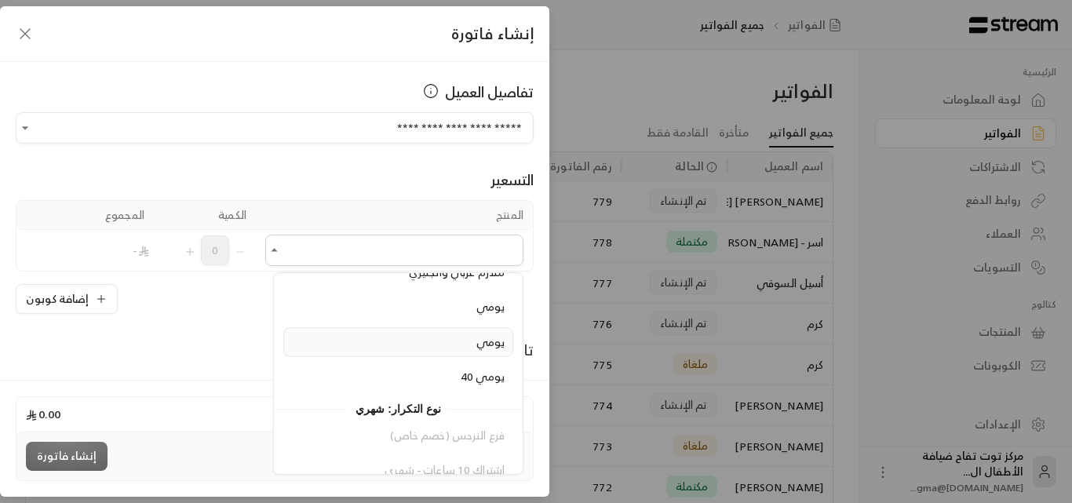
click at [493, 340] on span "يومي" at bounding box center [490, 342] width 29 height 20
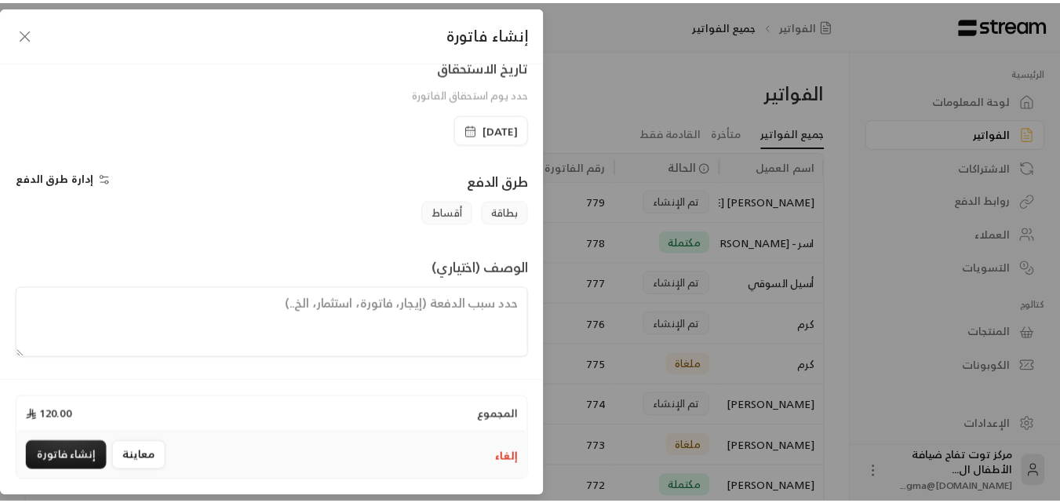
scroll to position [327, 0]
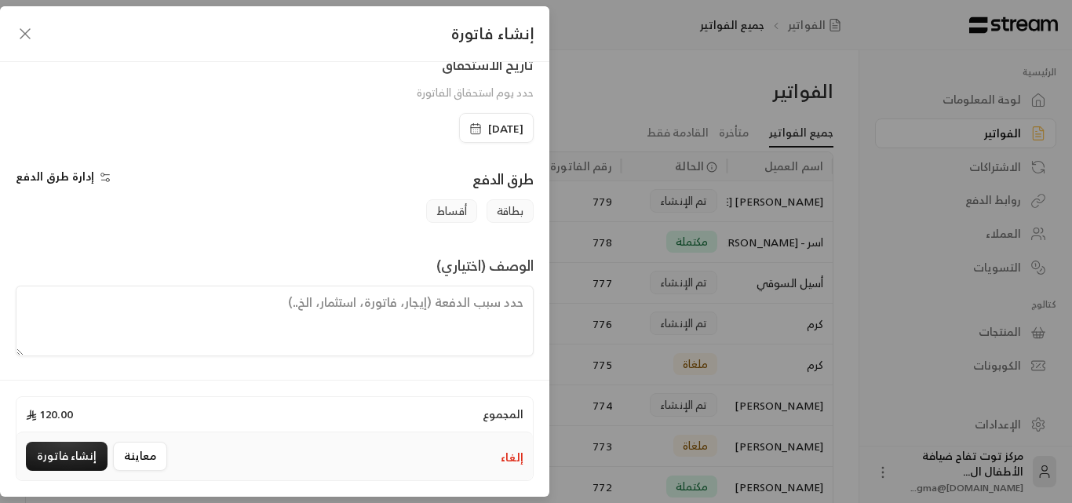
click at [406, 319] on textarea at bounding box center [275, 321] width 518 height 71
type textarea "اشتراك يوم للطفلة ميلا تاريخ [DATE]"
click at [61, 457] on button "إنشاء فاتورة" at bounding box center [67, 456] width 82 height 29
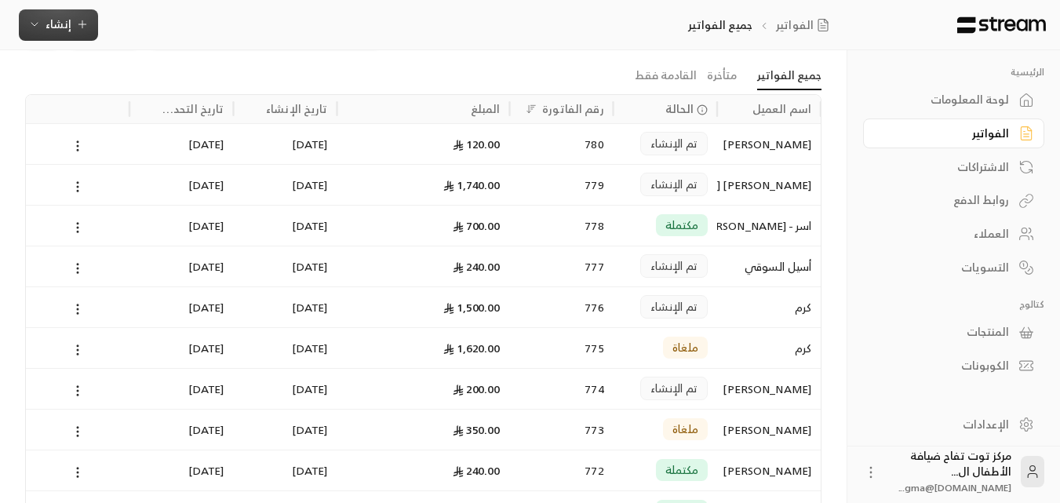
scroll to position [0, 0]
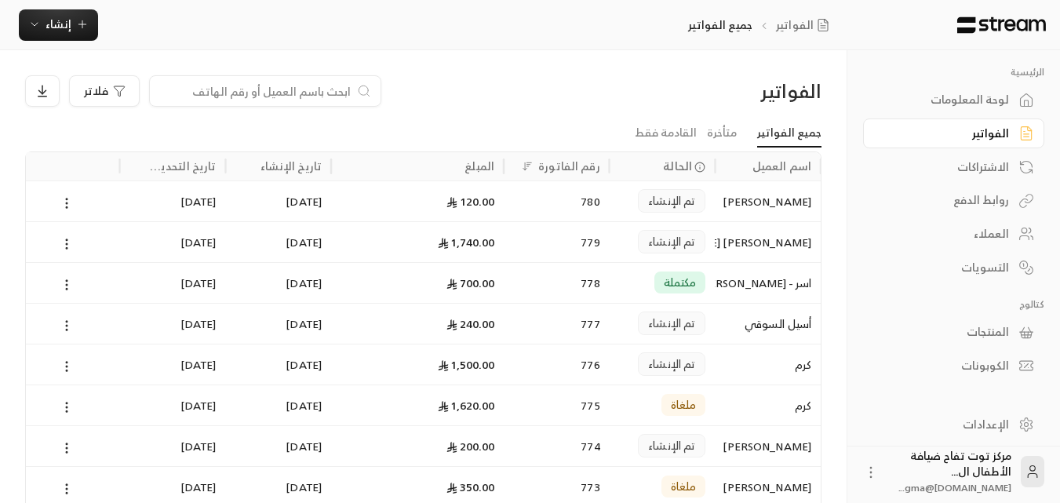
click at [736, 250] on div "[PERSON_NAME] [PERSON_NAME]" at bounding box center [768, 242] width 87 height 40
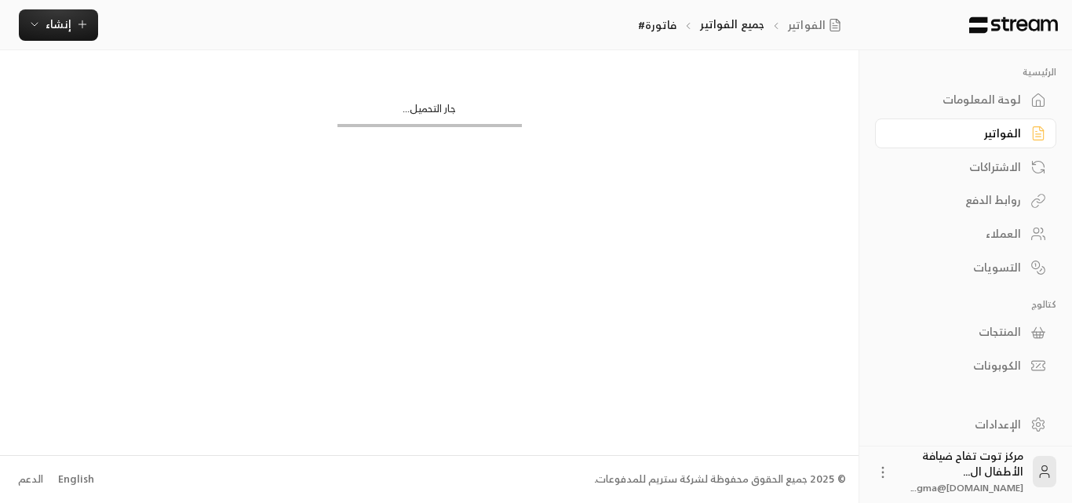
click at [735, 250] on div "جار التحميل..." at bounding box center [429, 252] width 859 height 404
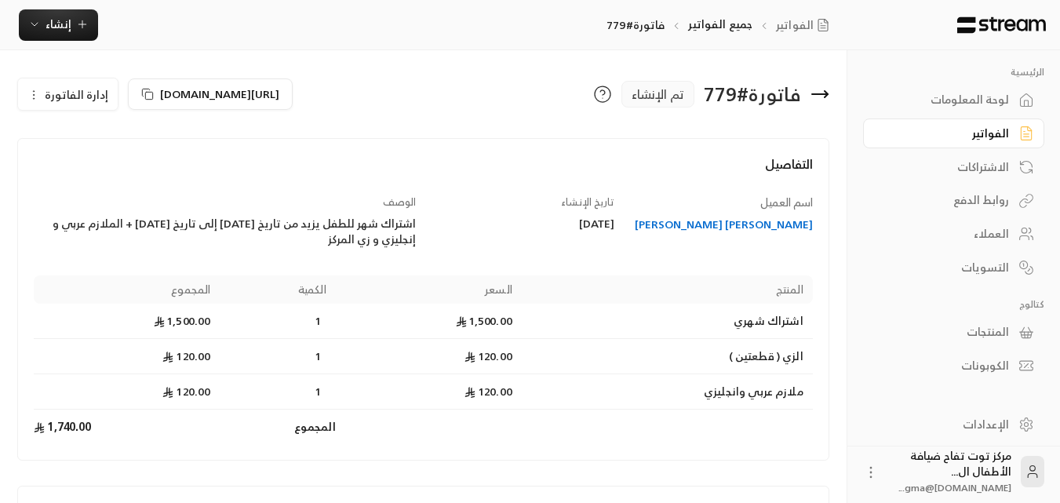
click at [817, 98] on icon at bounding box center [820, 94] width 19 height 19
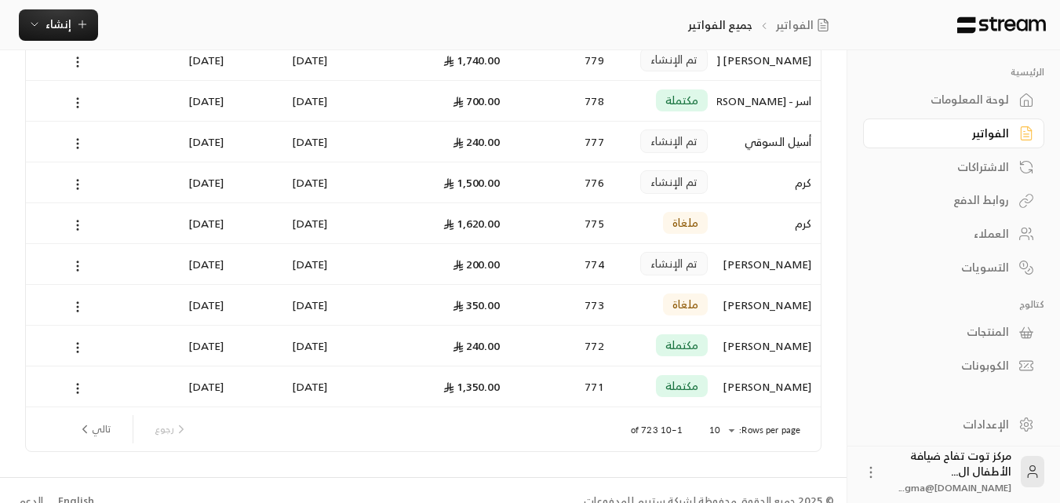
scroll to position [204, 0]
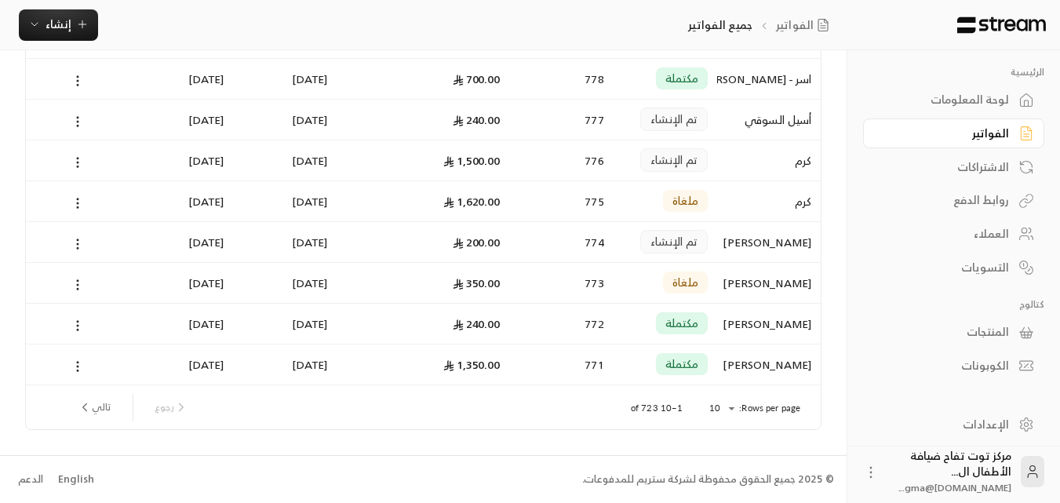
click at [94, 407] on button "تالي" at bounding box center [94, 407] width 46 height 27
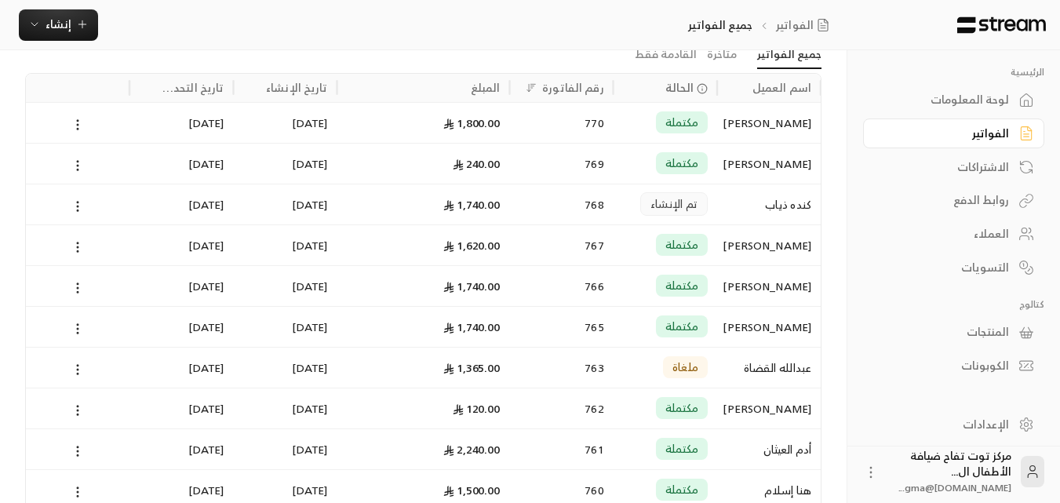
scroll to position [157, 0]
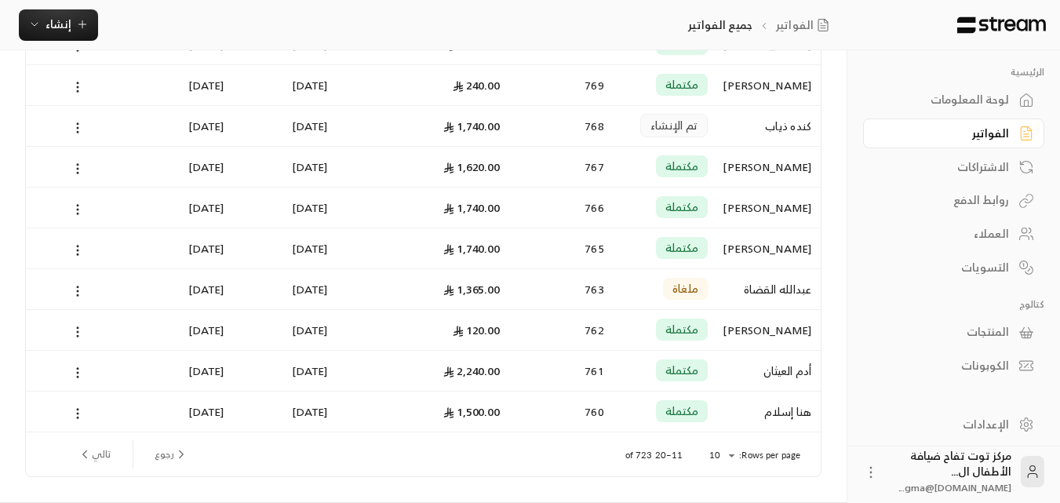
click at [779, 126] on div "كنده ذياب" at bounding box center [769, 126] width 85 height 40
